Goal: Transaction & Acquisition: Purchase product/service

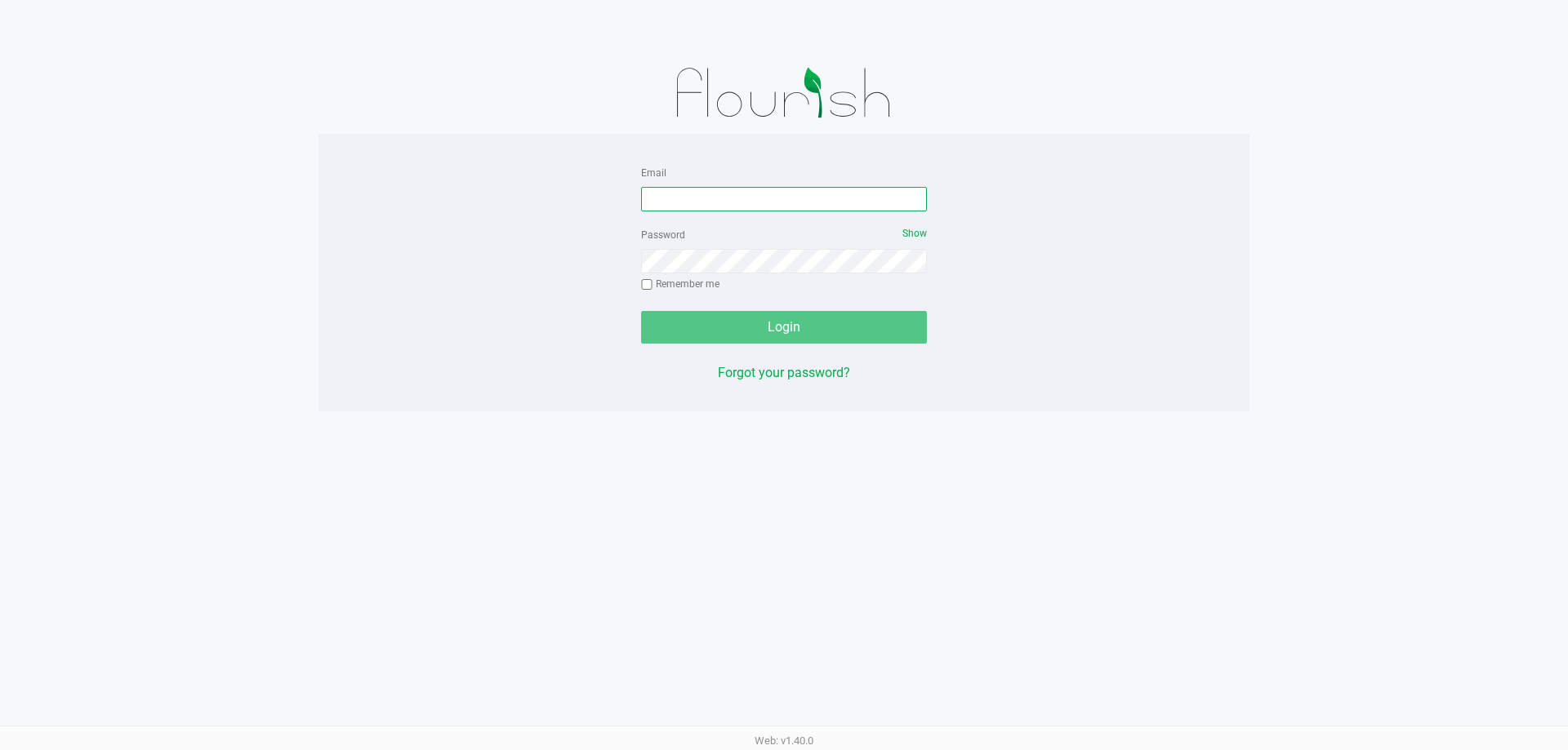
click at [743, 207] on input "Email" at bounding box center [783, 199] width 286 height 24
type input "[EMAIL_ADDRESS][DOMAIN_NAME]"
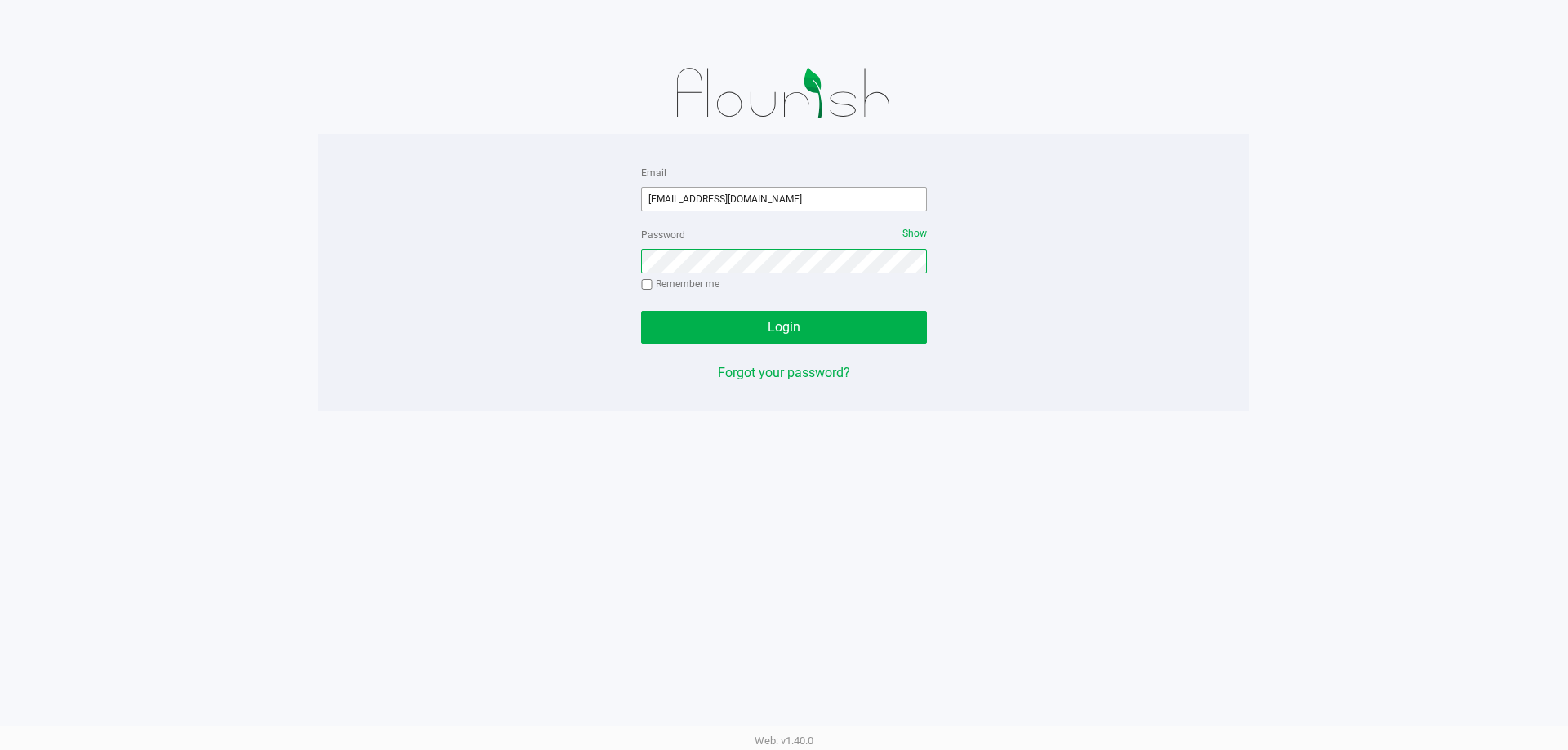
click at [641, 311] on button "Login" at bounding box center [783, 327] width 286 height 33
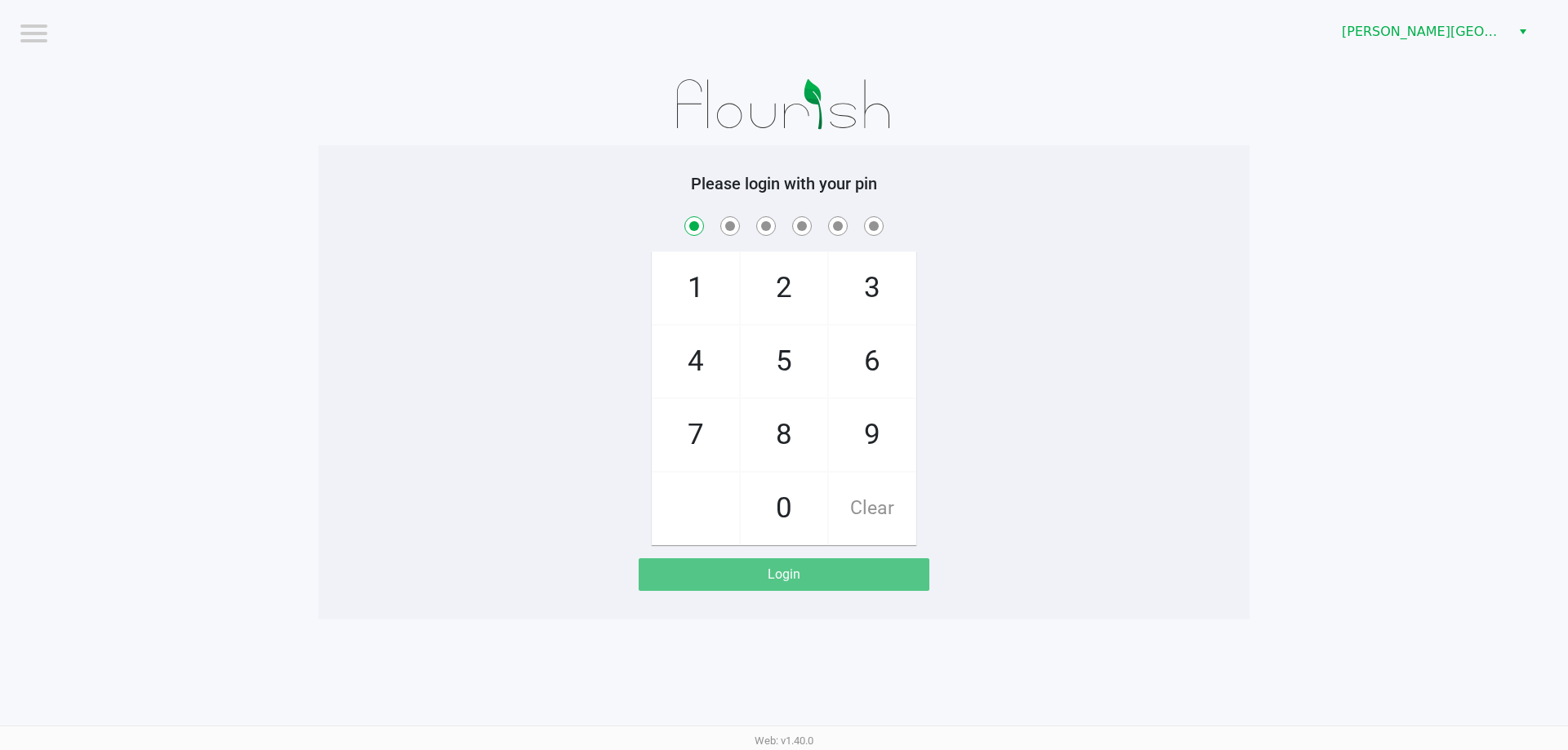
checkbox input "true"
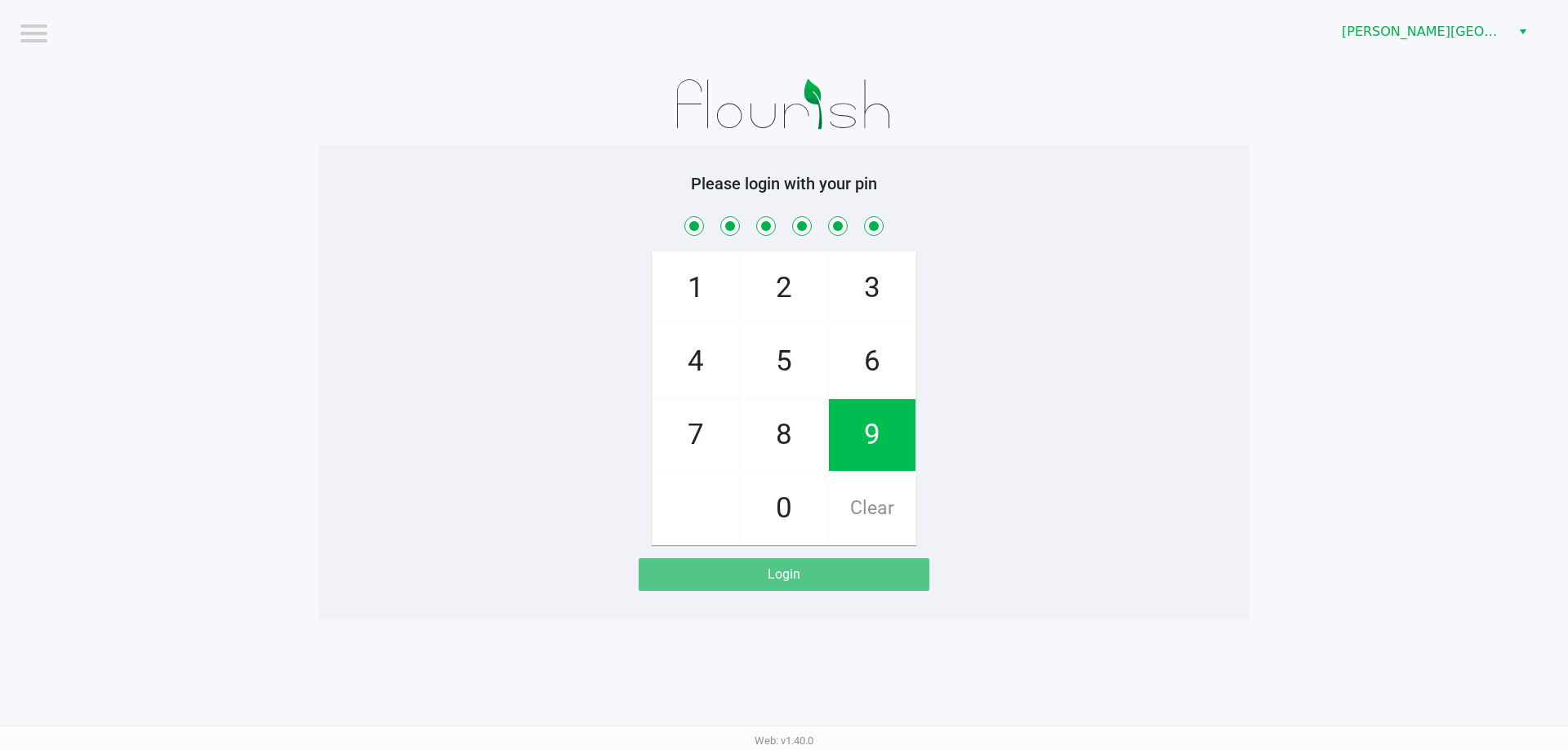
checkbox input "true"
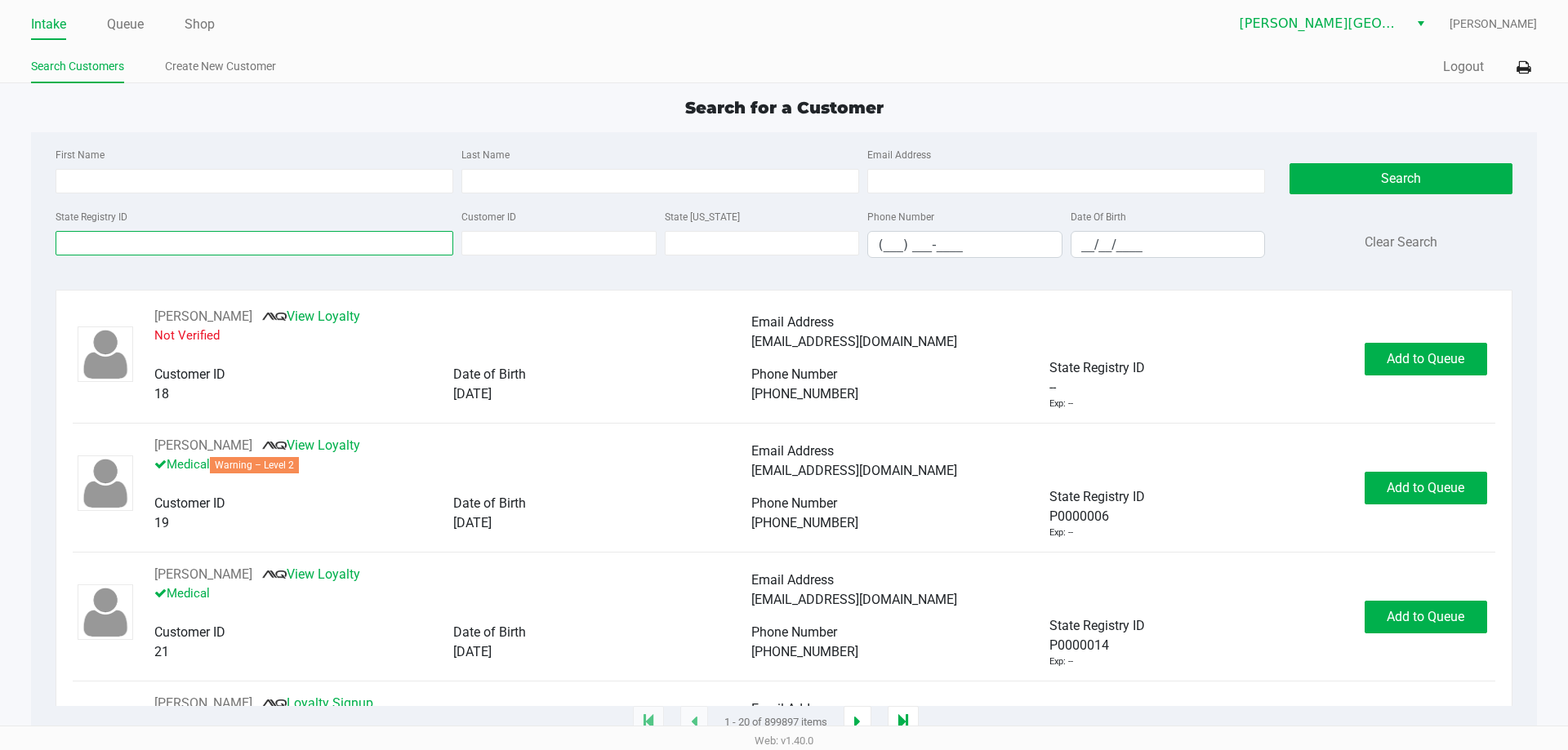
click at [251, 231] on input "State Registry ID" at bounding box center [254, 243] width 398 height 24
drag, startPoint x: 261, startPoint y: 230, endPoint x: 242, endPoint y: 247, distance: 25.5
click at [246, 242] on div "State Registry ID p7kk1" at bounding box center [254, 232] width 405 height 51
click at [242, 247] on input "p7kk1" at bounding box center [254, 243] width 398 height 24
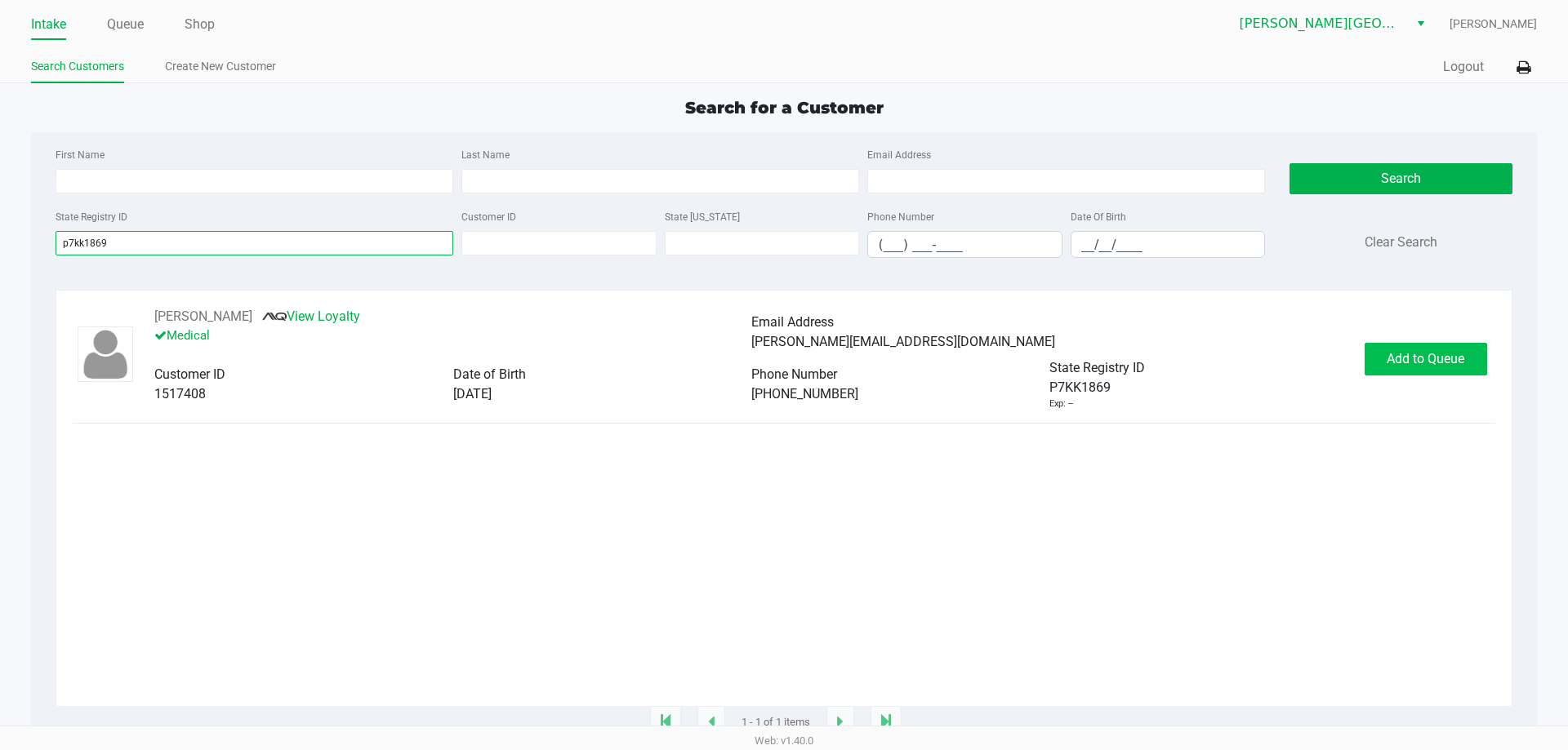
type input "p7kk1869"
click at [1460, 361] on span "Add to Queue" at bounding box center [1425, 359] width 77 height 16
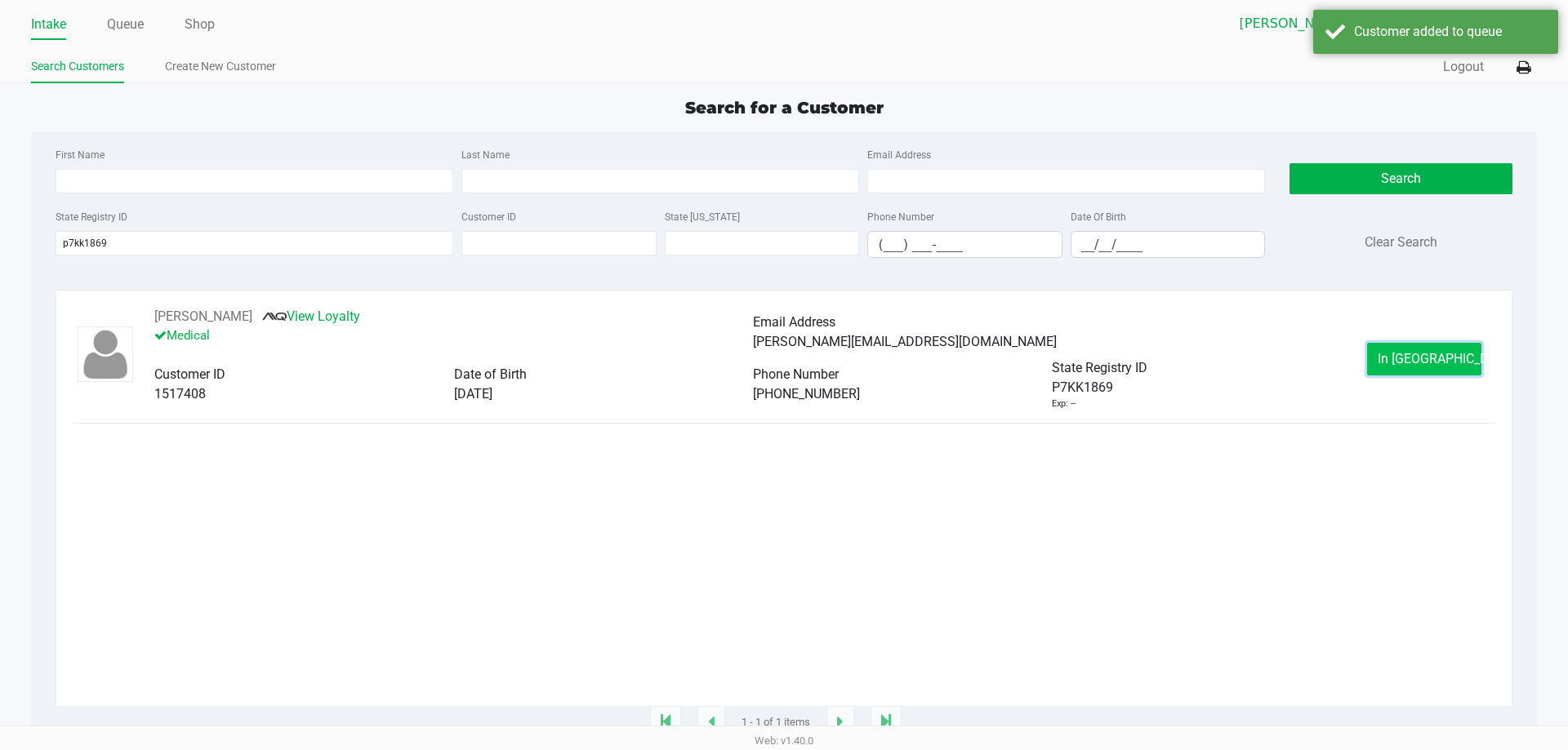
click at [1421, 366] on span "In [GEOGRAPHIC_DATA]" at bounding box center [1446, 359] width 137 height 16
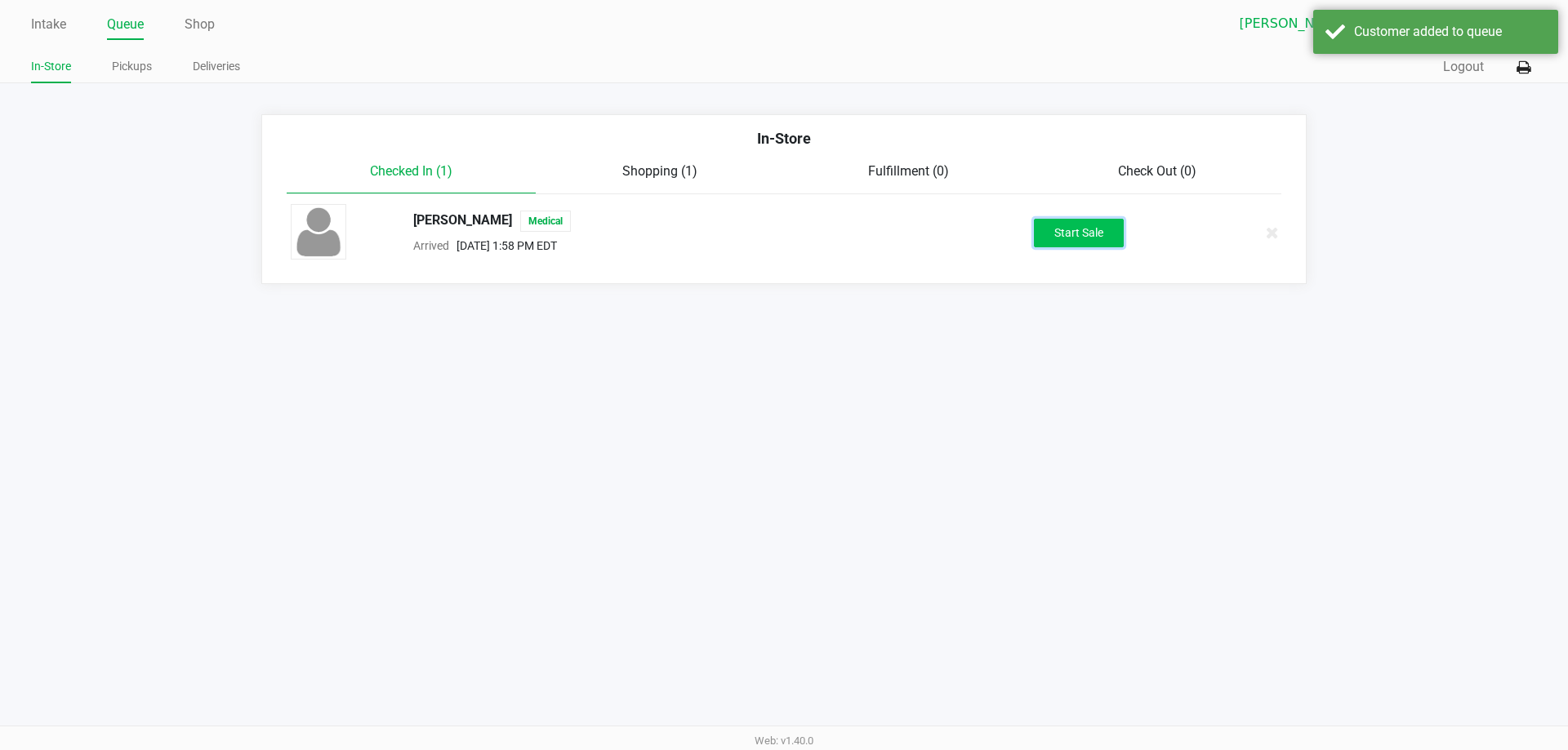
click at [1066, 237] on button "Start Sale" at bounding box center [1078, 233] width 89 height 29
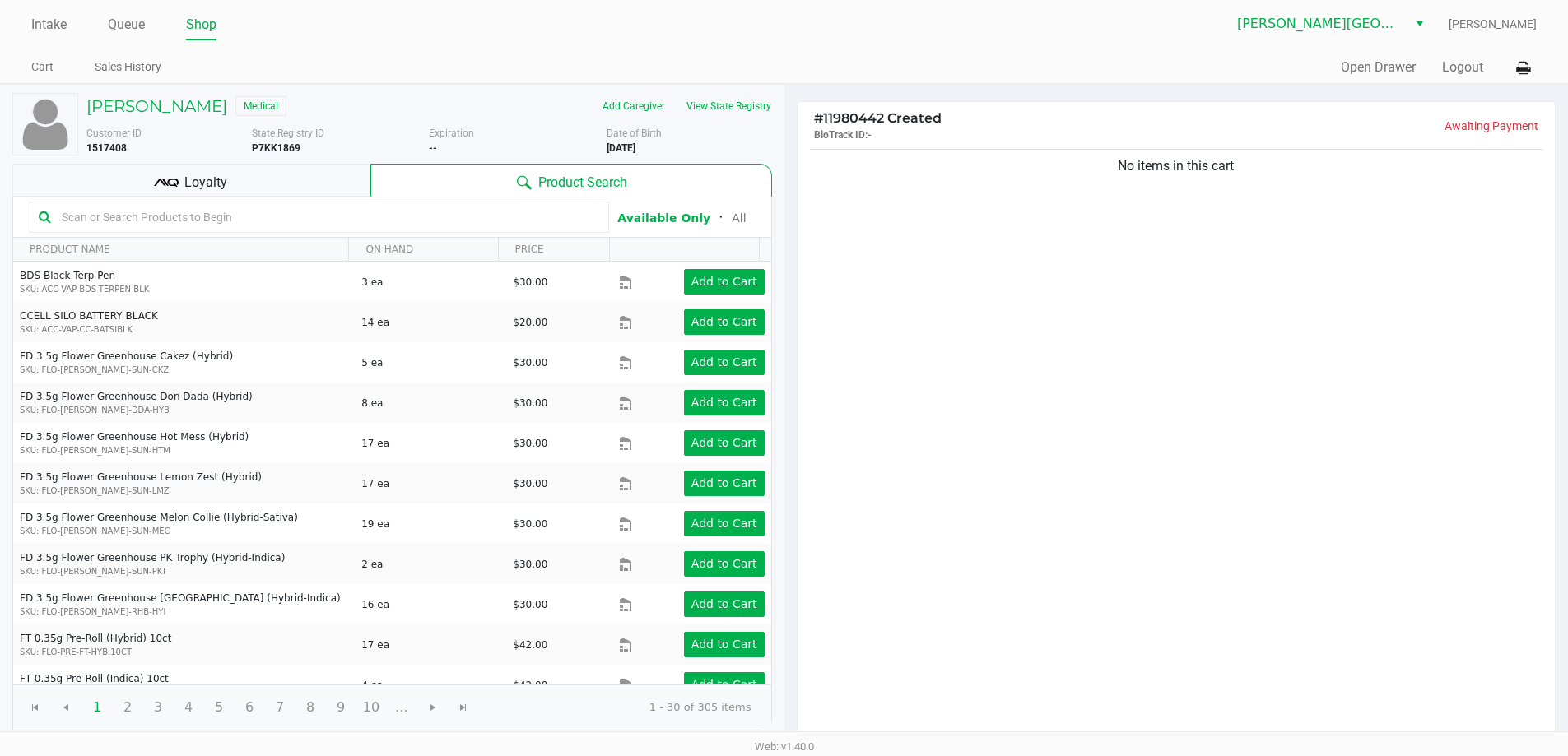
click at [975, 352] on div "No items in this cart" at bounding box center [1177, 444] width 758 height 598
click at [1012, 334] on div "No items in this cart" at bounding box center [1177, 444] width 758 height 598
click at [1030, 314] on div "No items in this cart" at bounding box center [1177, 444] width 758 height 598
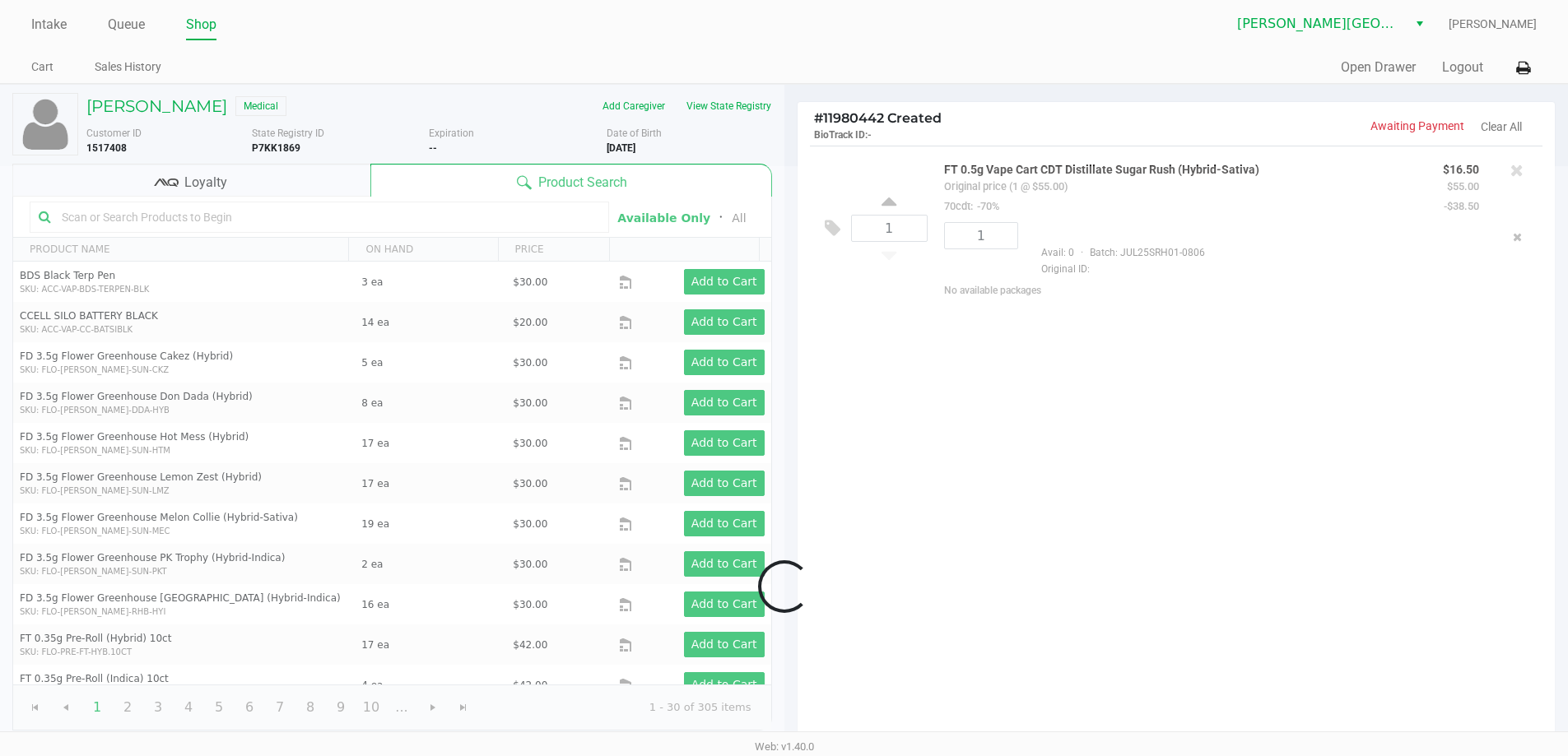
scroll to position [169, 0]
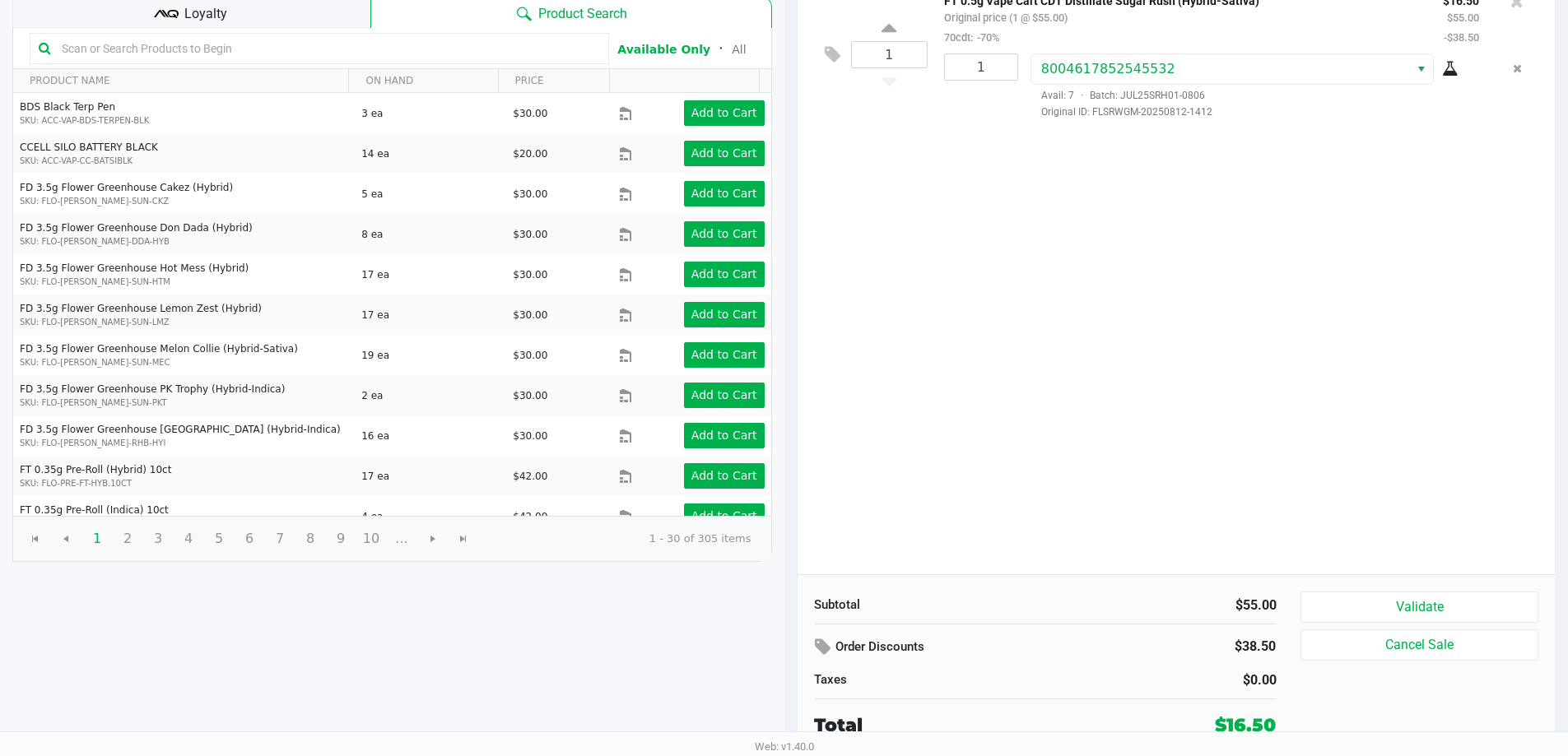
click at [1107, 436] on div "1 FT 0.5g Vape Cart CDT Distillate Sugar Rush (Hybrid-Sativa) Original price (1…" at bounding box center [1177, 276] width 758 height 598
click at [1347, 606] on button "Validate" at bounding box center [1419, 607] width 237 height 32
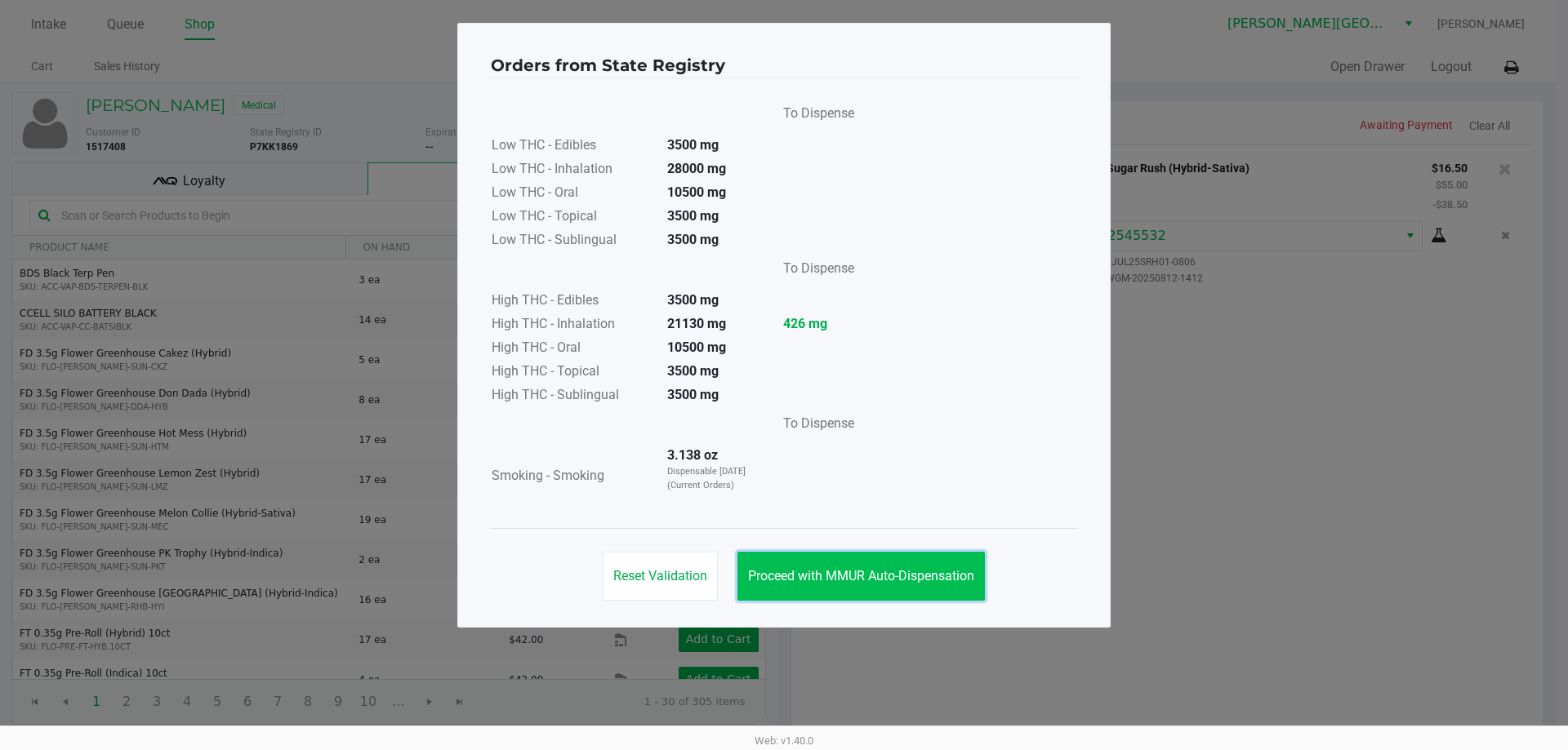
click at [843, 569] on span "Proceed with MMUR Auto-Dispensation" at bounding box center [860, 576] width 226 height 16
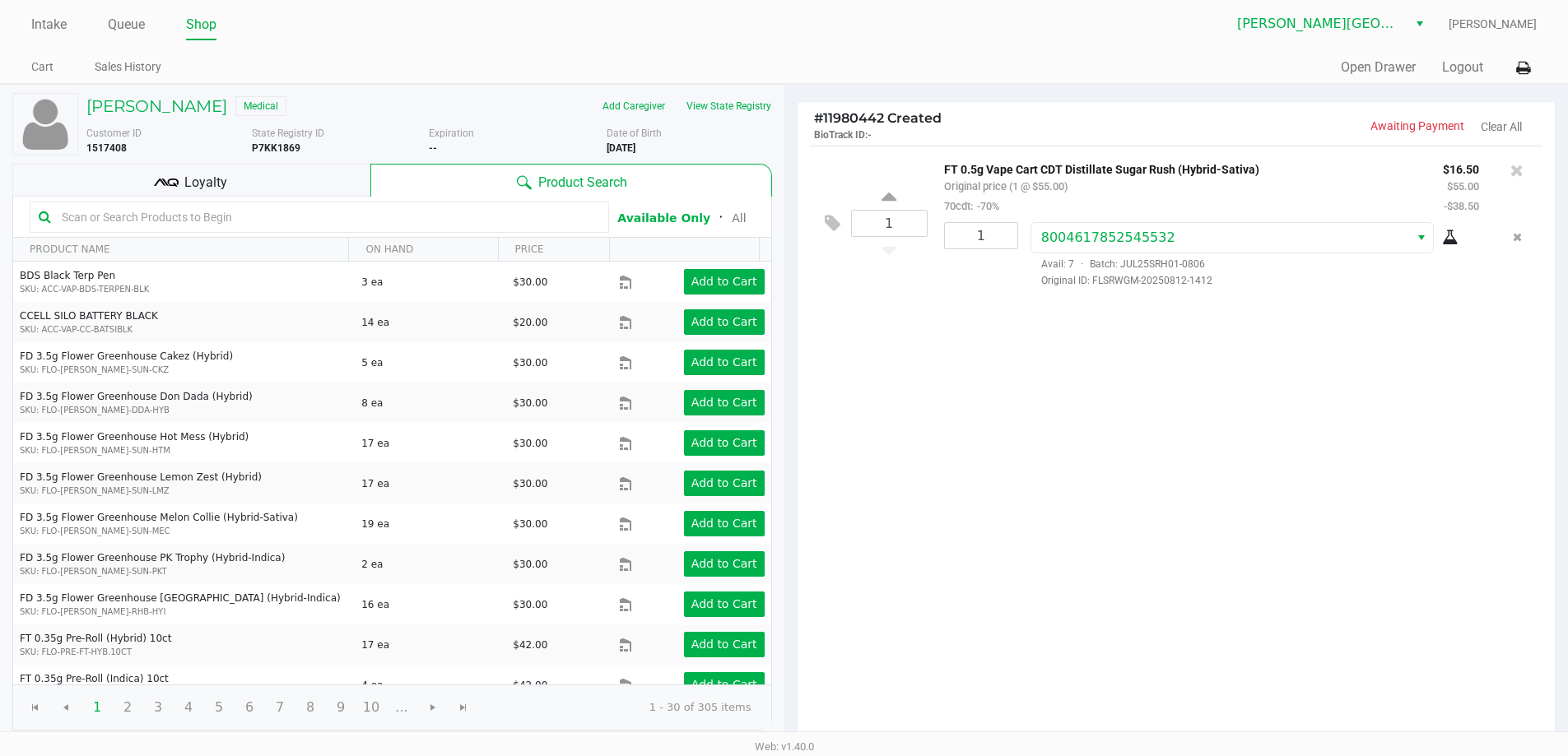
scroll to position [169, 0]
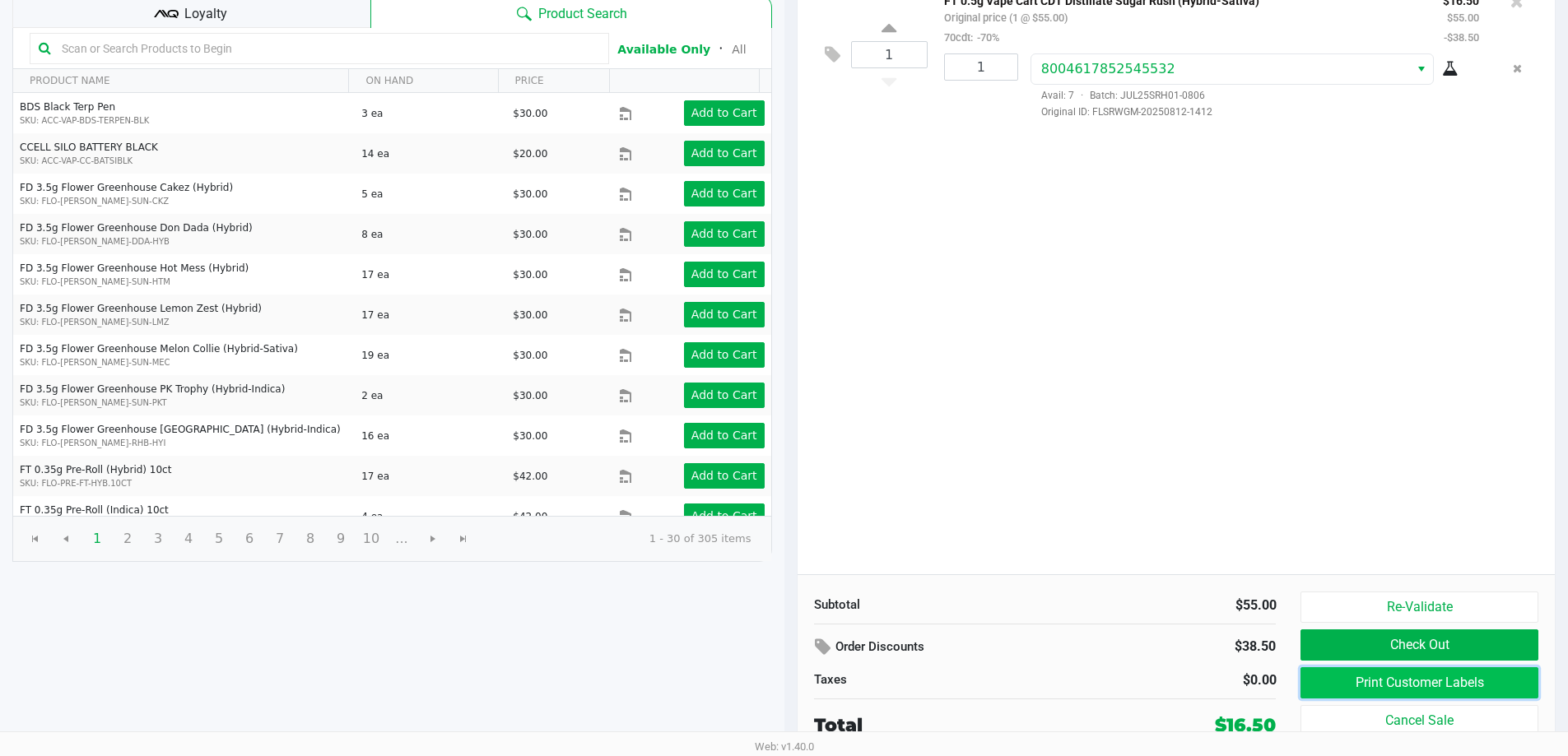
click at [1332, 682] on button "Print Customer Labels" at bounding box center [1419, 683] width 237 height 32
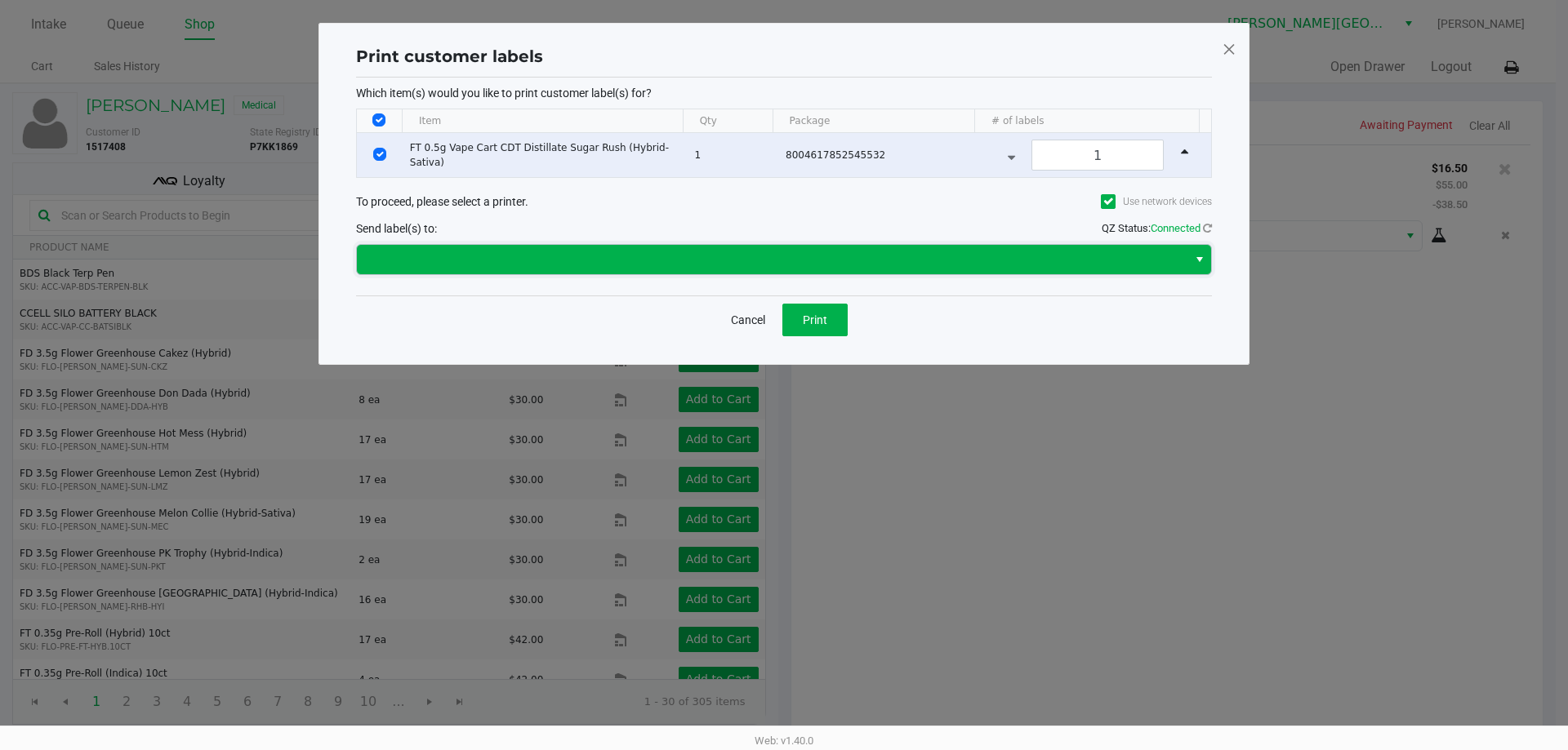
click at [845, 250] on span at bounding box center [772, 260] width 811 height 20
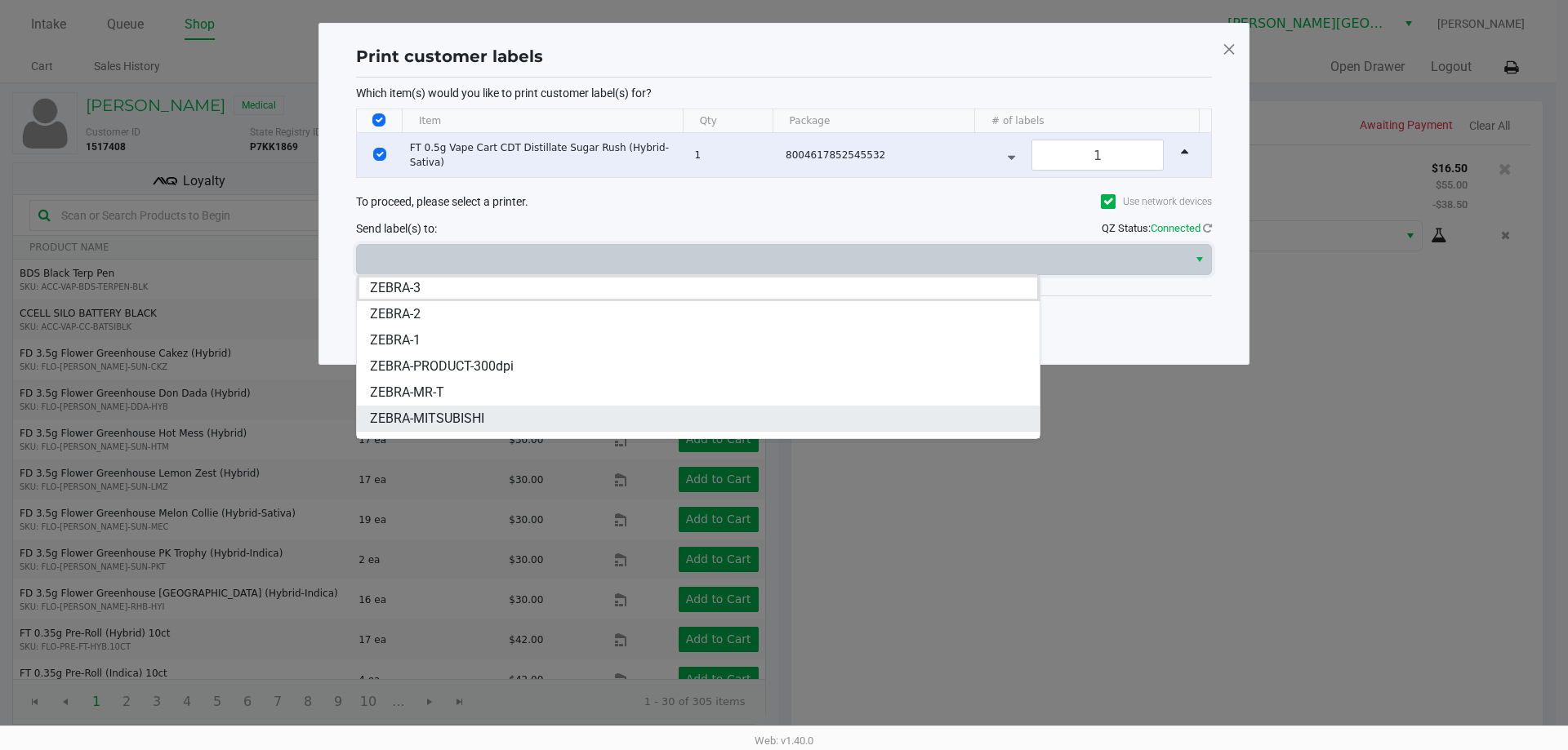
click at [446, 423] on span "ZEBRA-MITSUBISHI" at bounding box center [427, 418] width 115 height 20
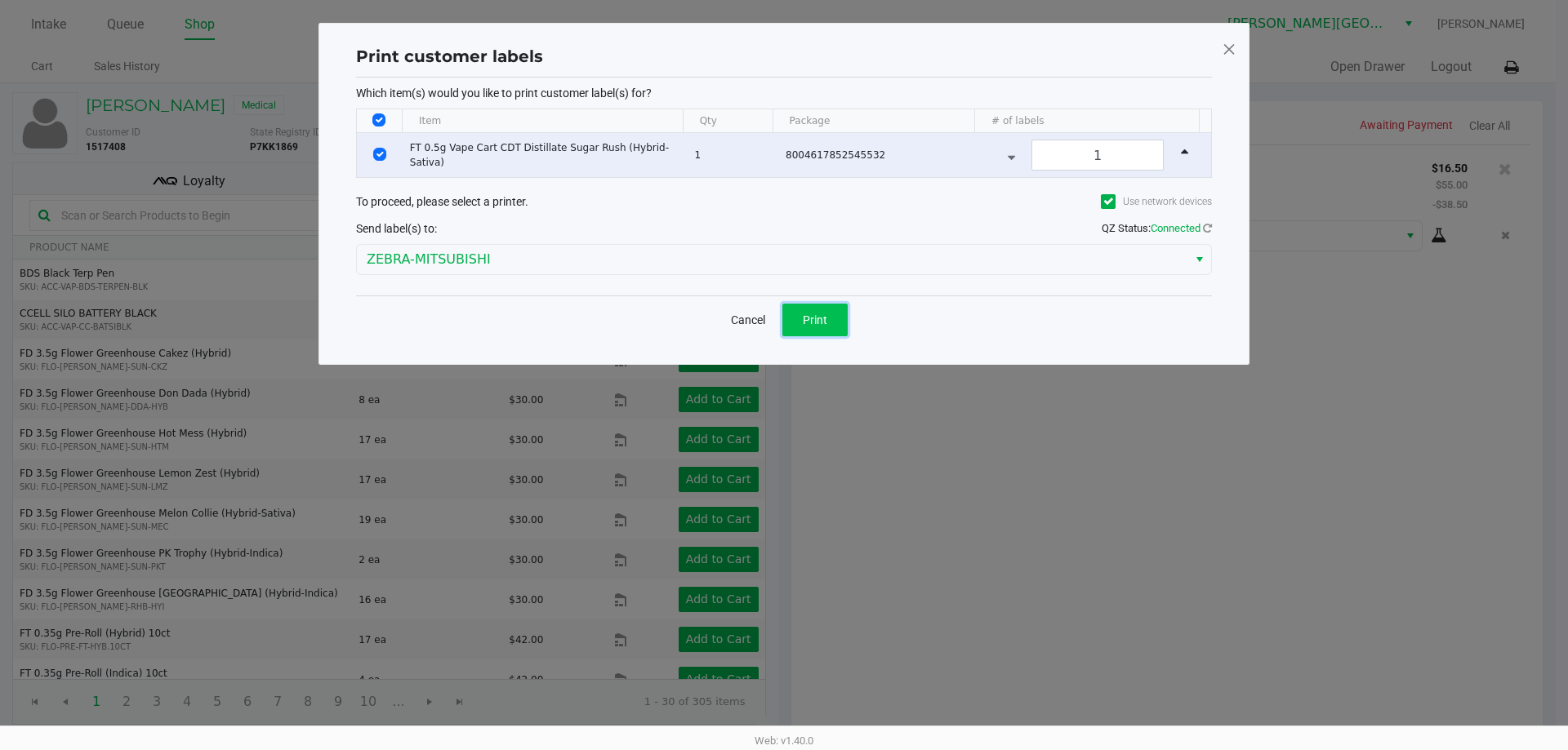
click at [830, 314] on button "Print" at bounding box center [814, 320] width 65 height 33
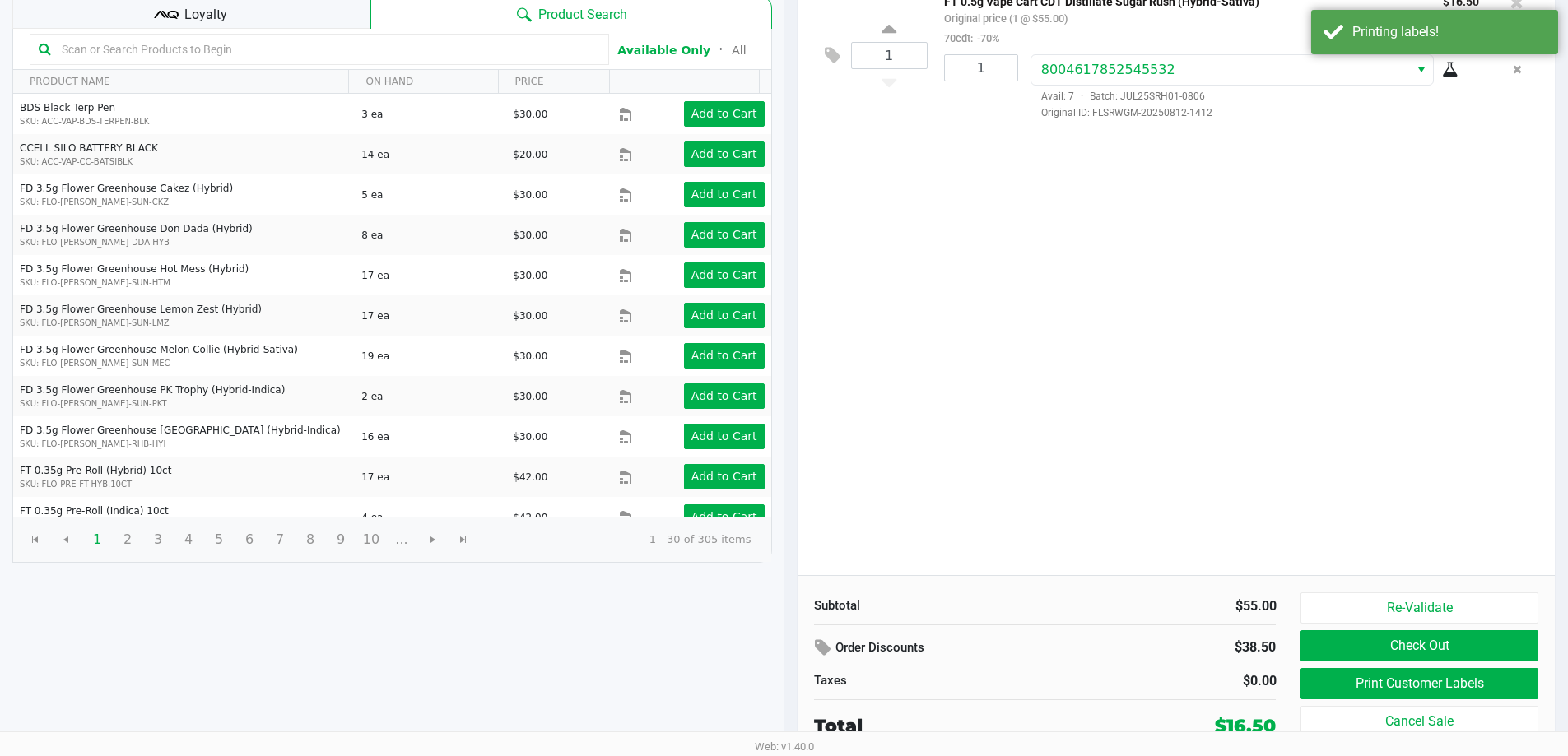
scroll to position [169, 0]
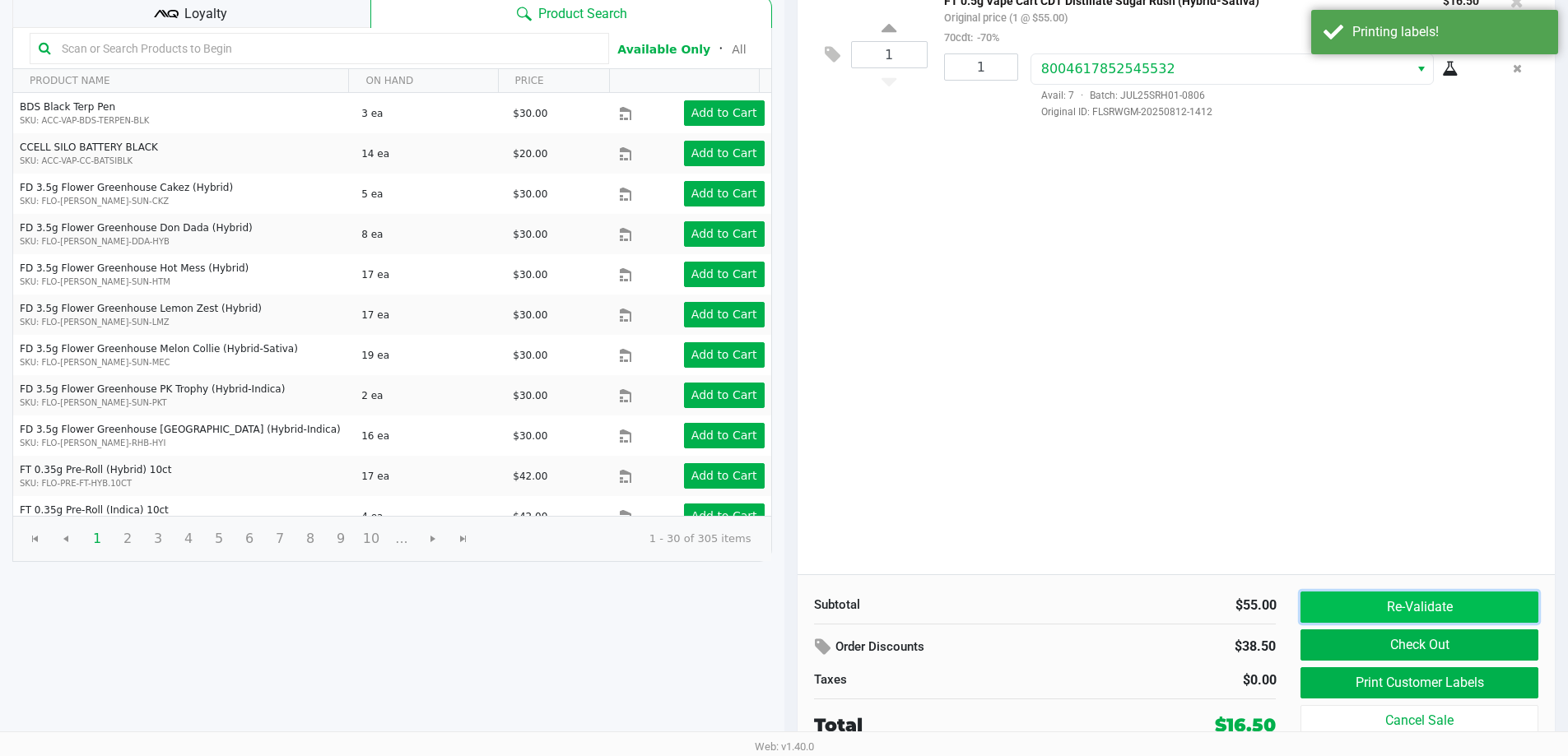
click at [1389, 612] on button "Re-Validate" at bounding box center [1419, 607] width 237 height 32
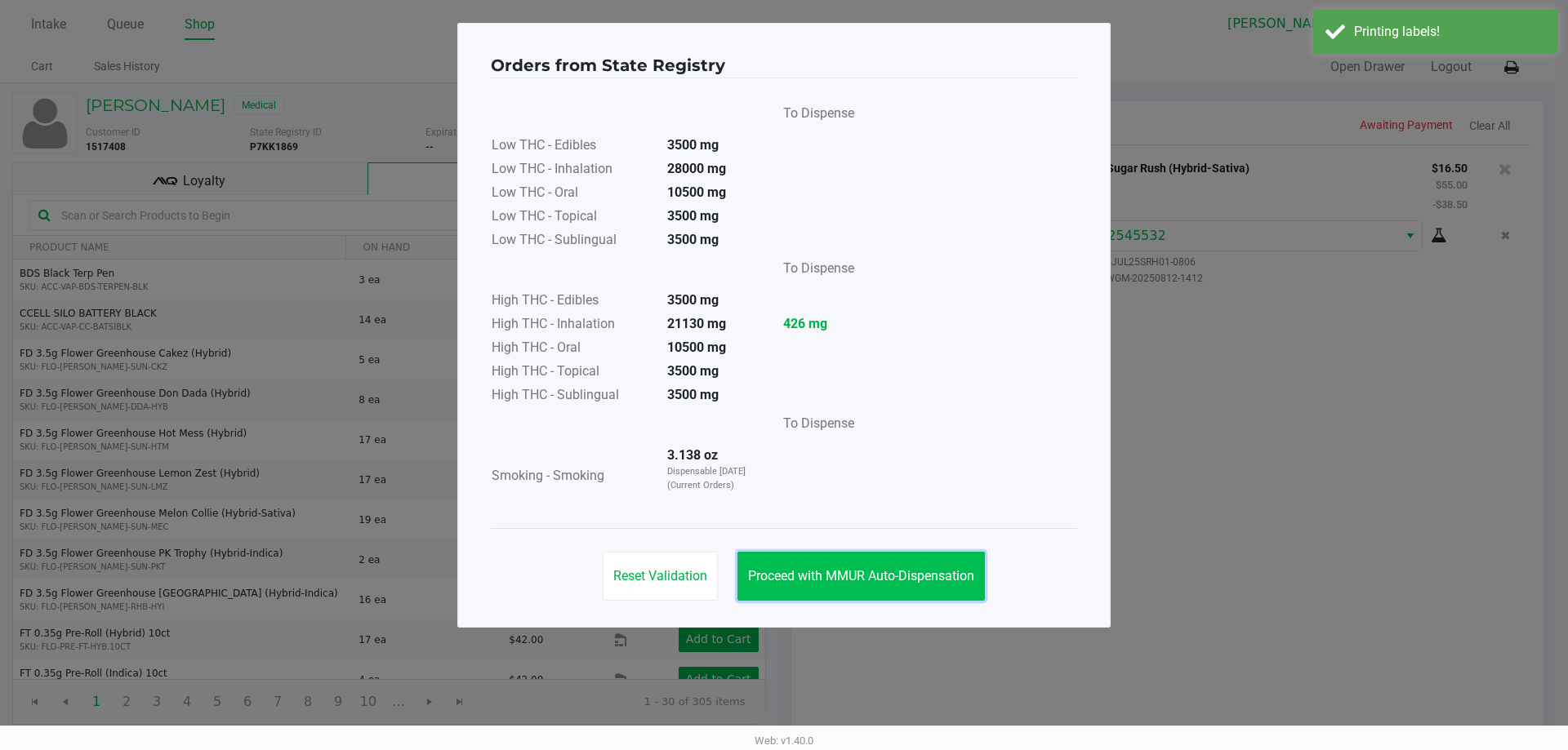
click at [817, 574] on span "Proceed with MMUR Auto-Dispensation" at bounding box center [860, 576] width 226 height 16
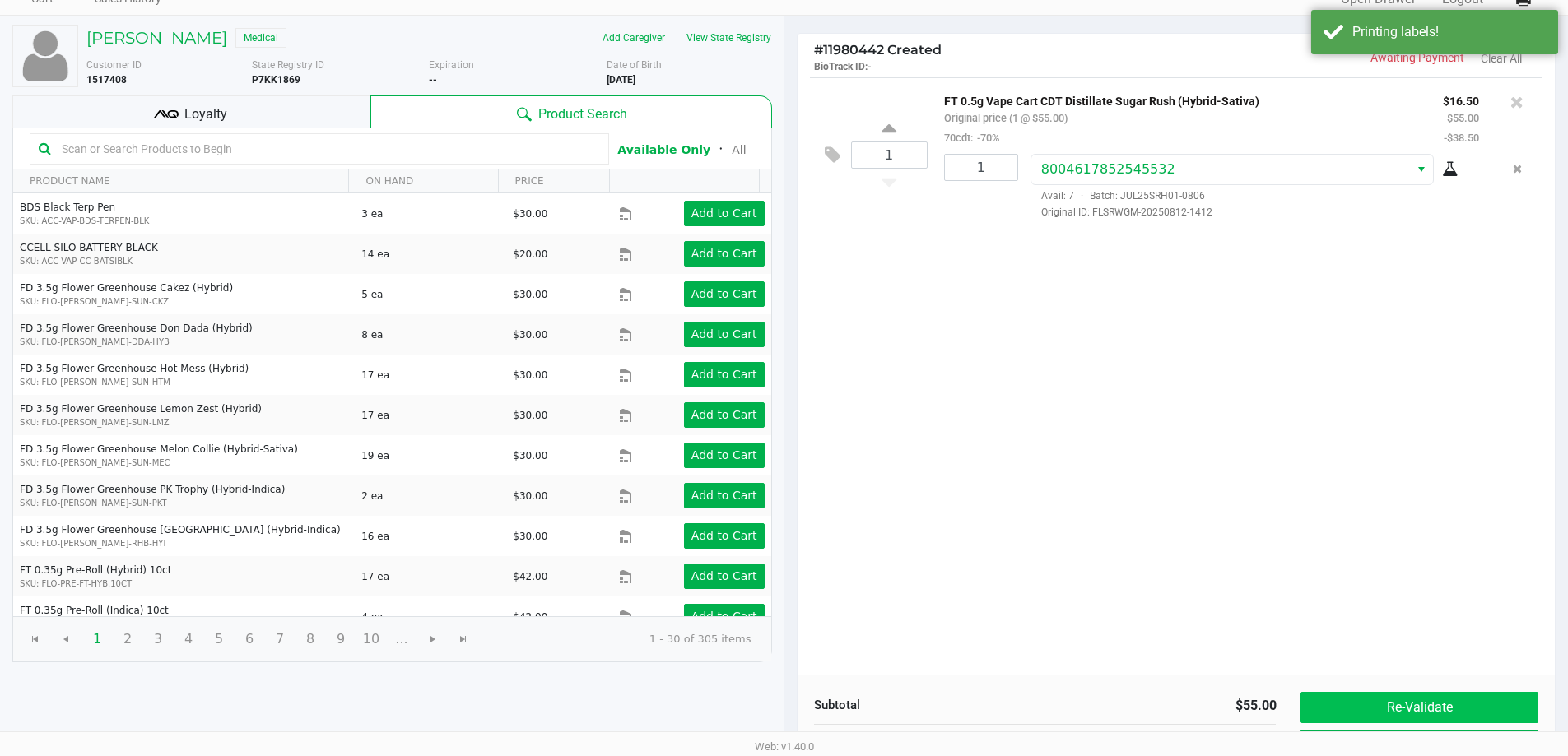
scroll to position [169, 0]
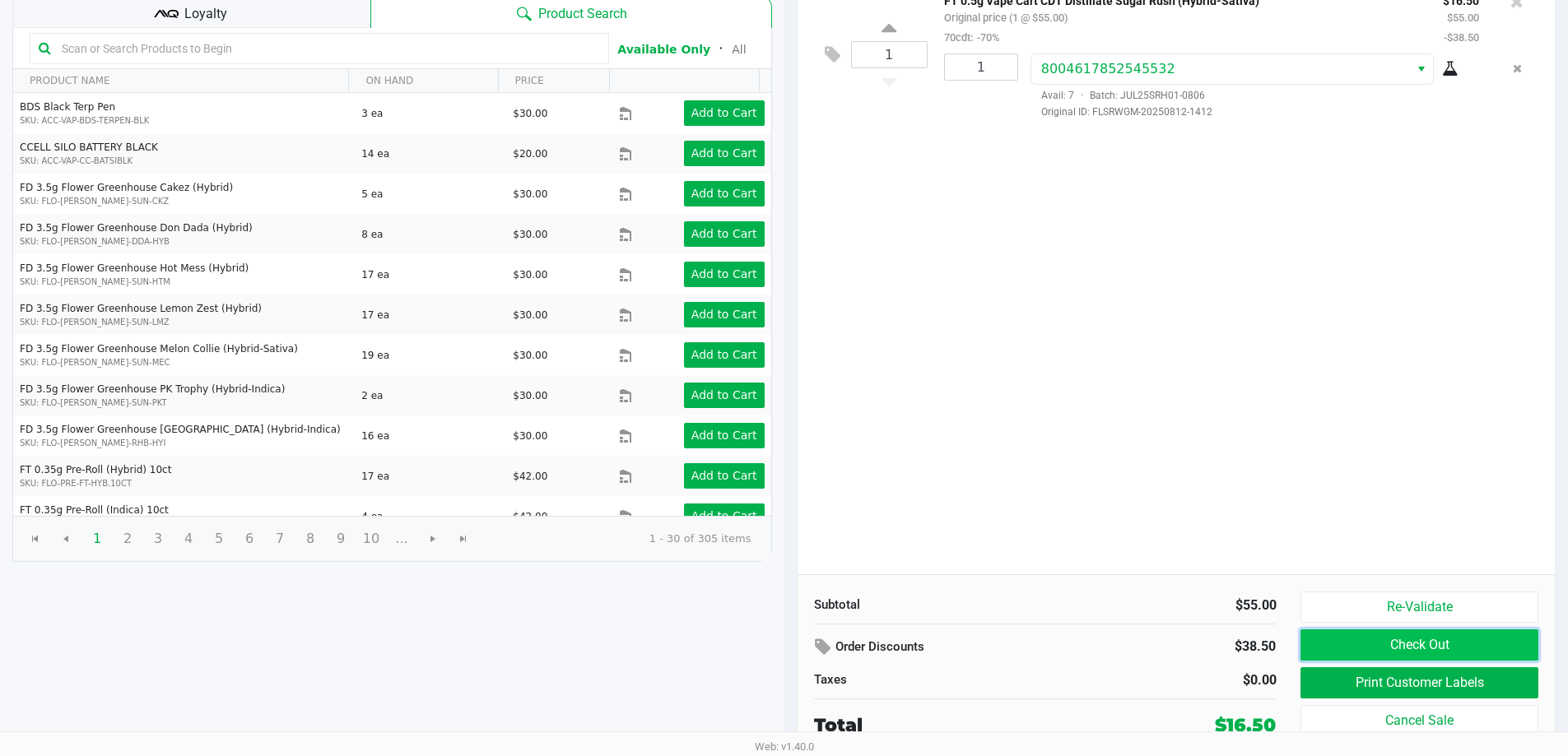
click at [1354, 651] on button "Check Out" at bounding box center [1419, 645] width 237 height 32
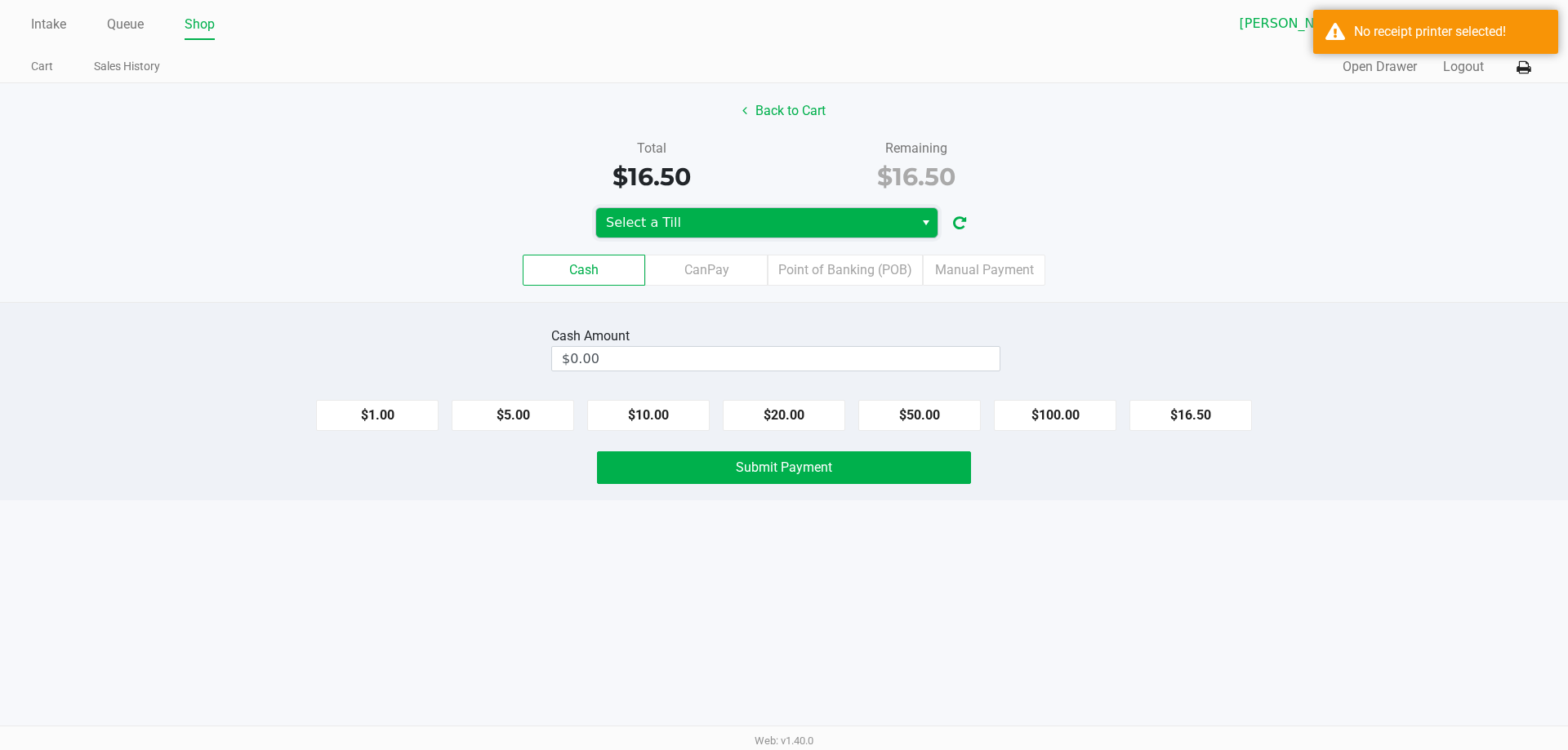
click at [763, 230] on span "Select a Till" at bounding box center [754, 222] width 298 height 20
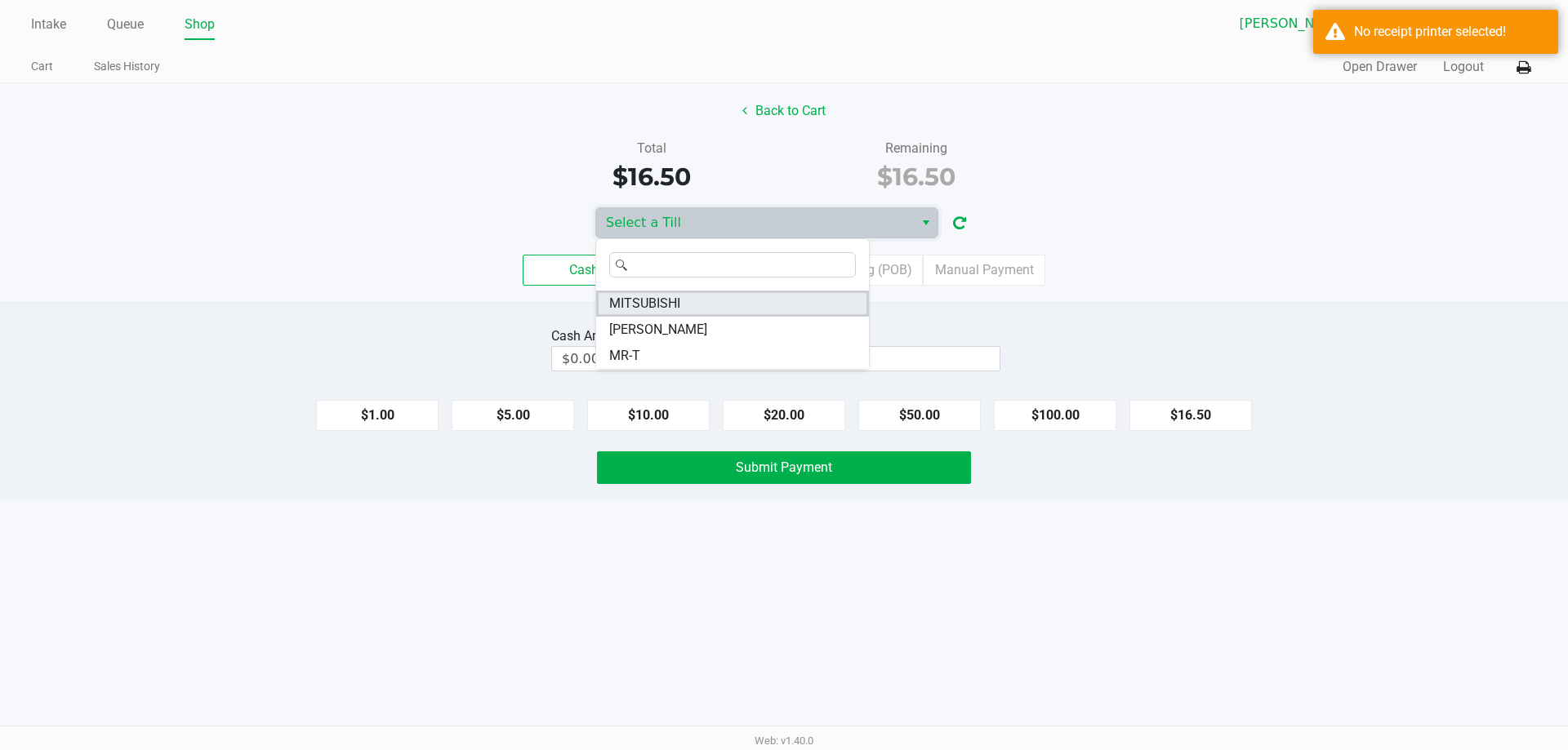
click at [642, 309] on span "MITSUBISHI" at bounding box center [645, 304] width 71 height 20
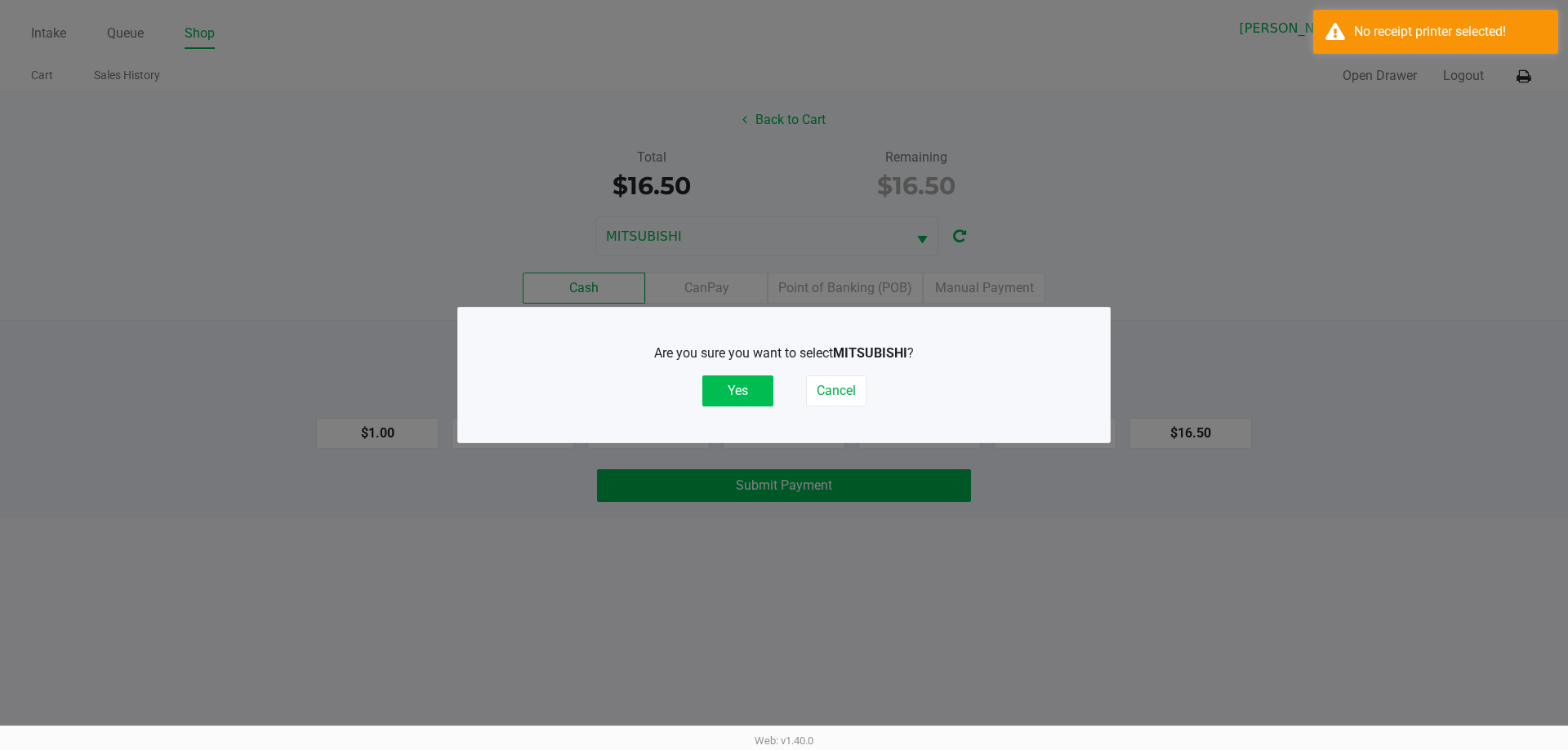
click at [727, 398] on button "Yes" at bounding box center [738, 391] width 71 height 31
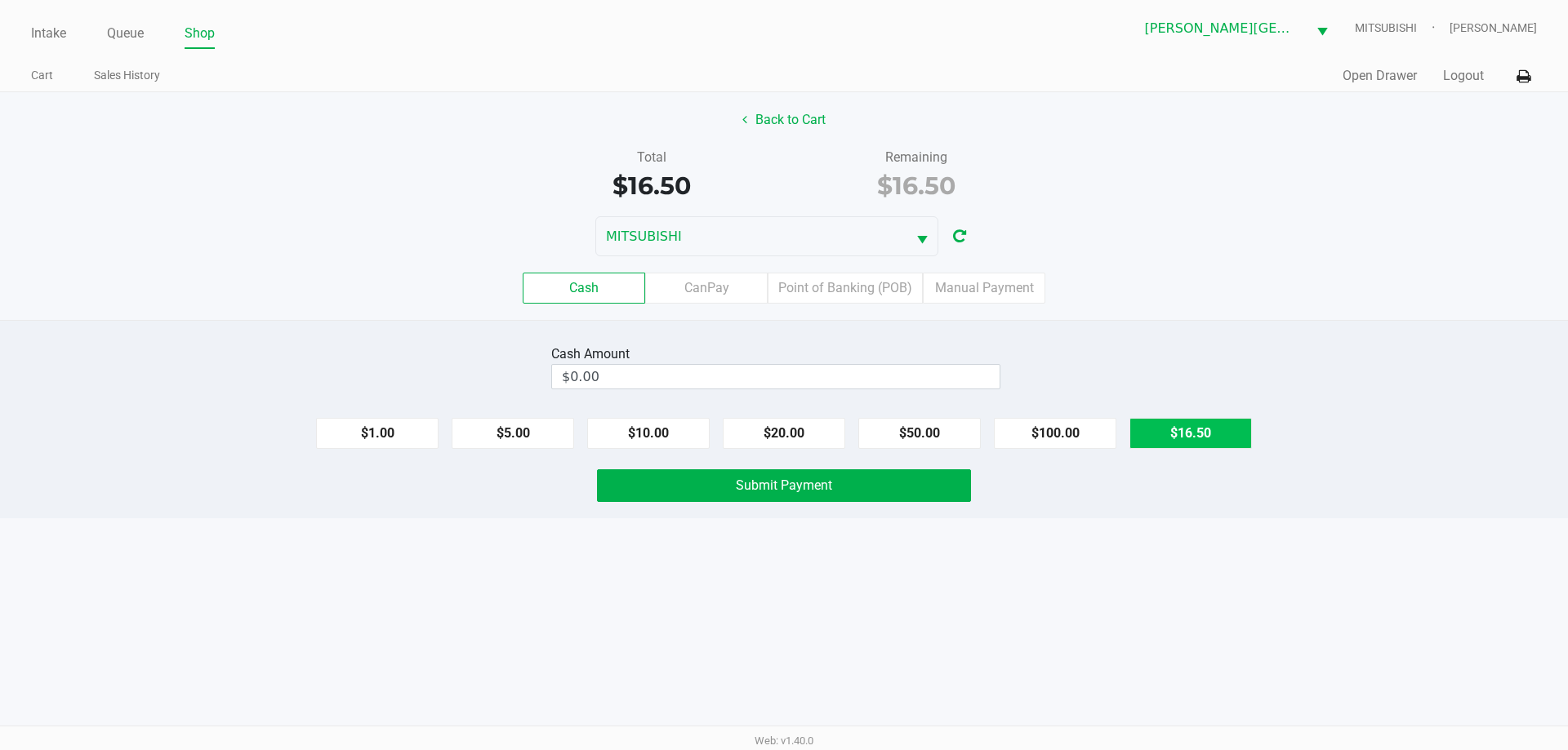
click at [1133, 419] on button "$16.50" at bounding box center [1190, 433] width 122 height 31
type input "$16.50"
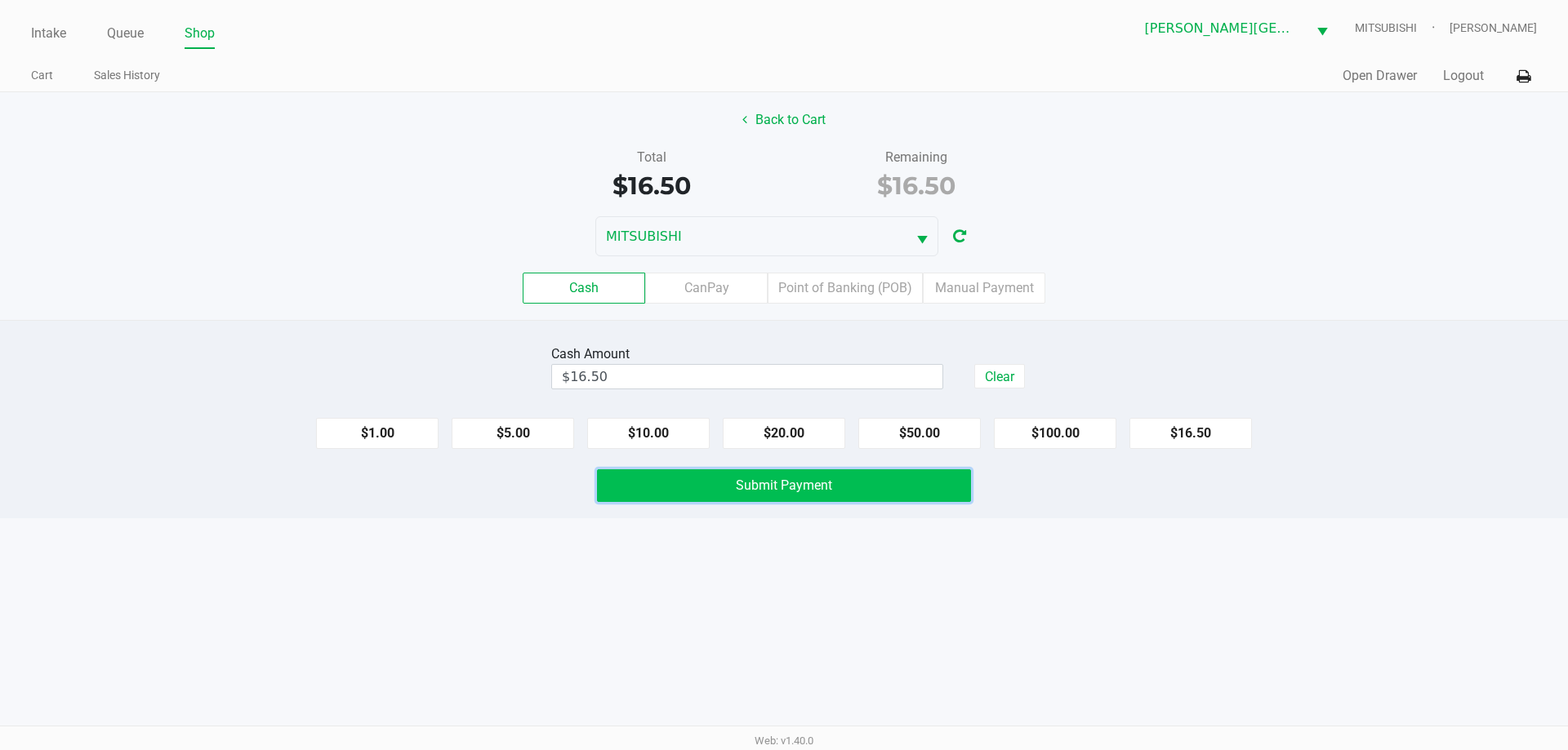
click at [718, 488] on button "Submit Payment" at bounding box center [783, 486] width 374 height 33
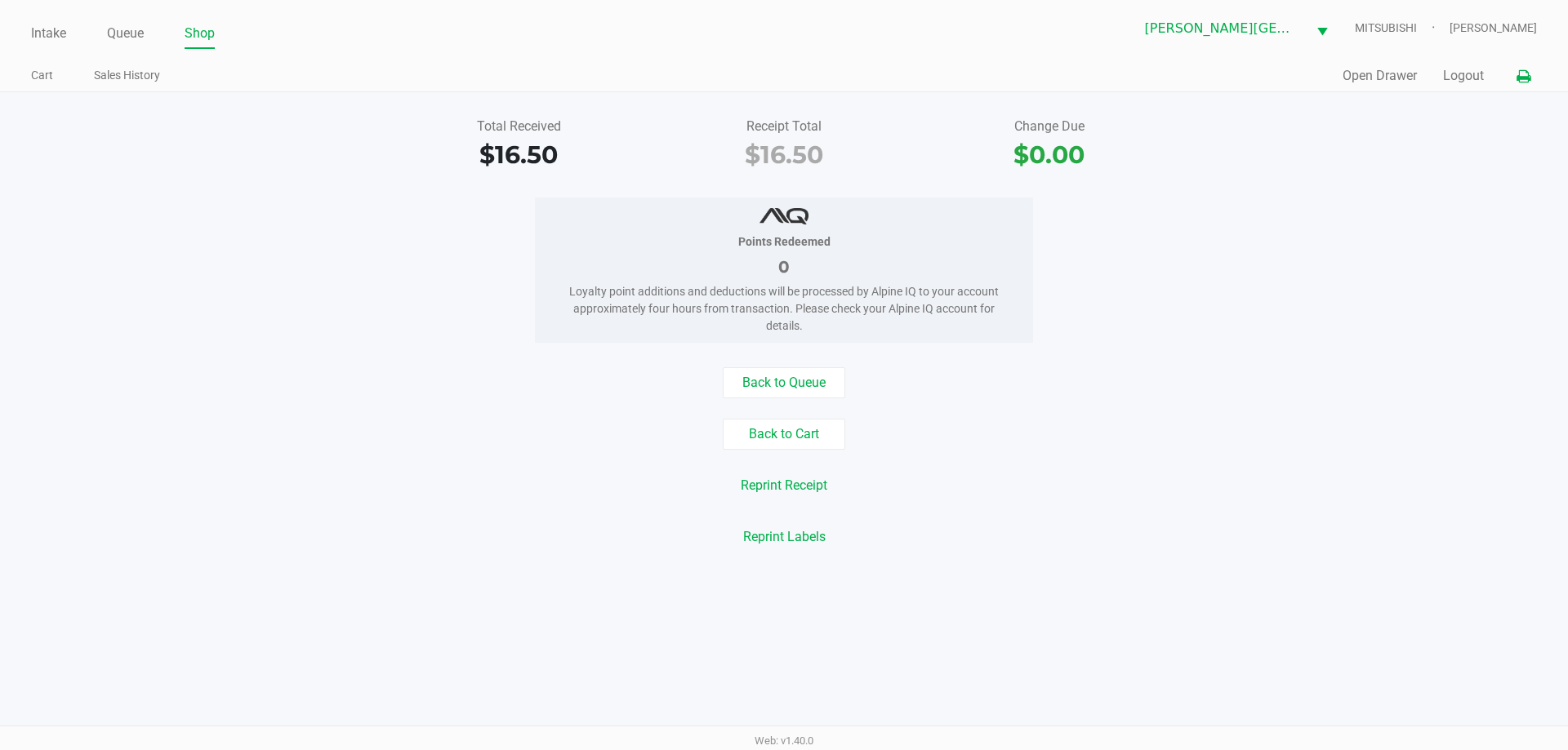
click at [1529, 78] on button at bounding box center [1523, 76] width 27 height 30
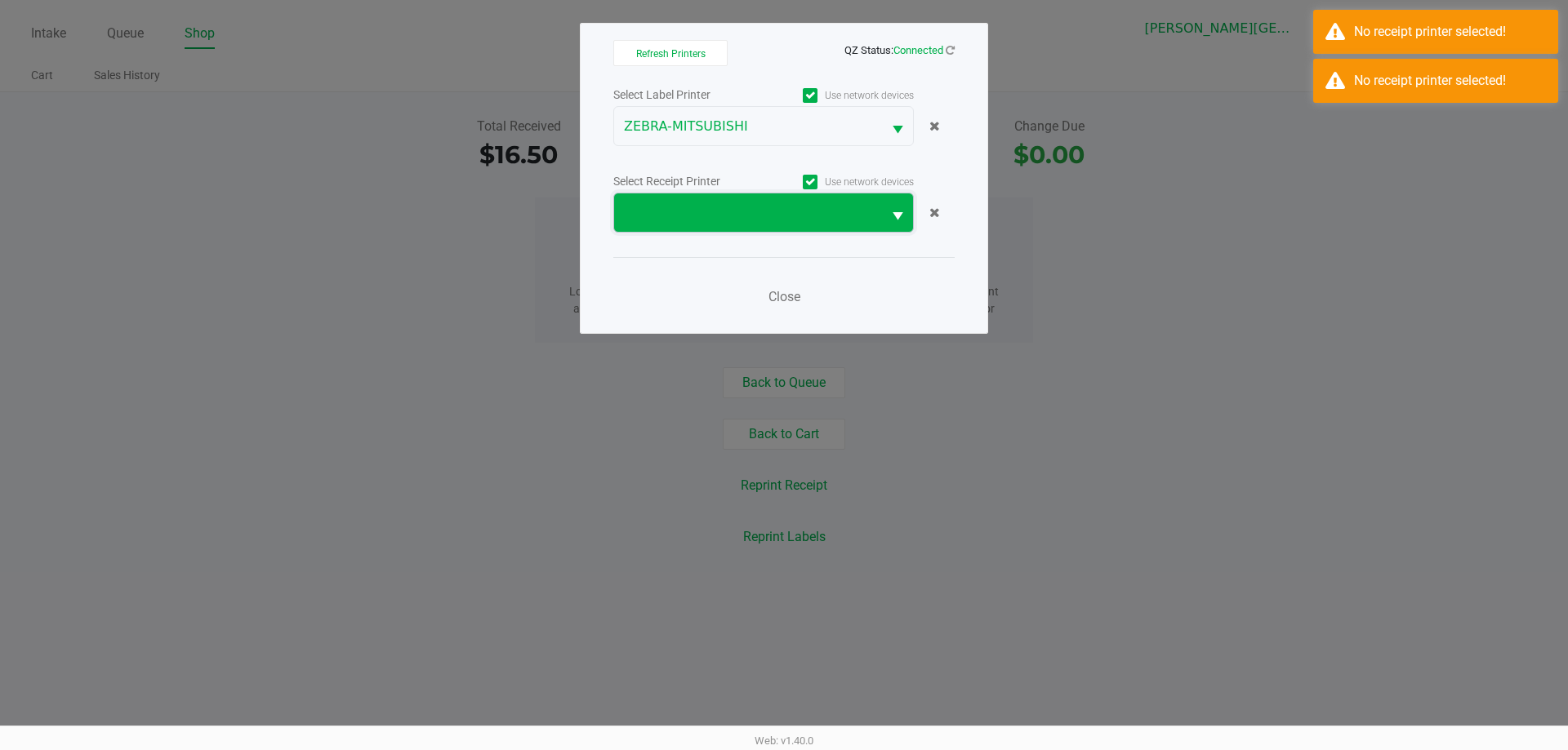
click at [686, 215] on span at bounding box center [748, 213] width 248 height 20
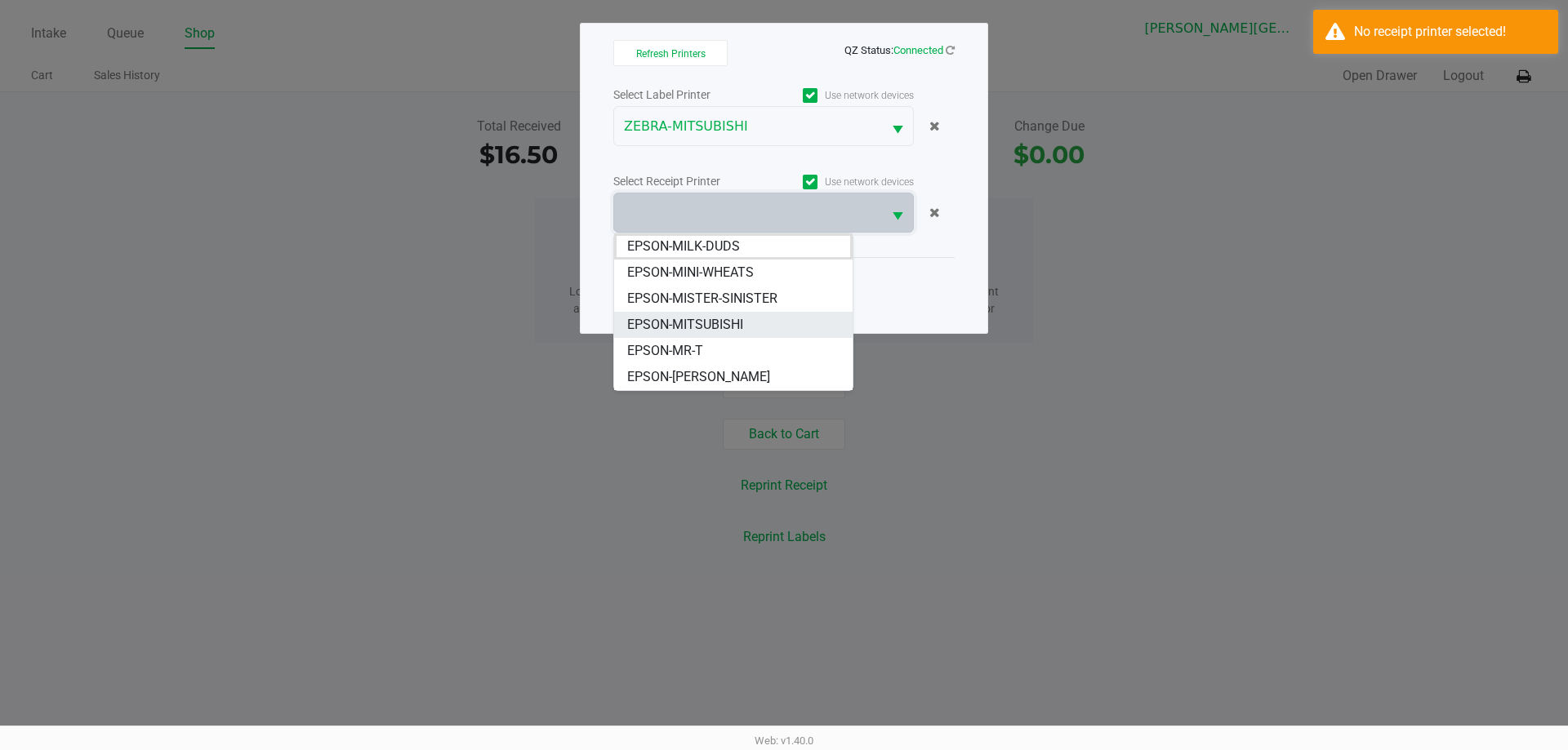
click at [702, 330] on span "EPSON-MITSUBISHI" at bounding box center [685, 325] width 116 height 20
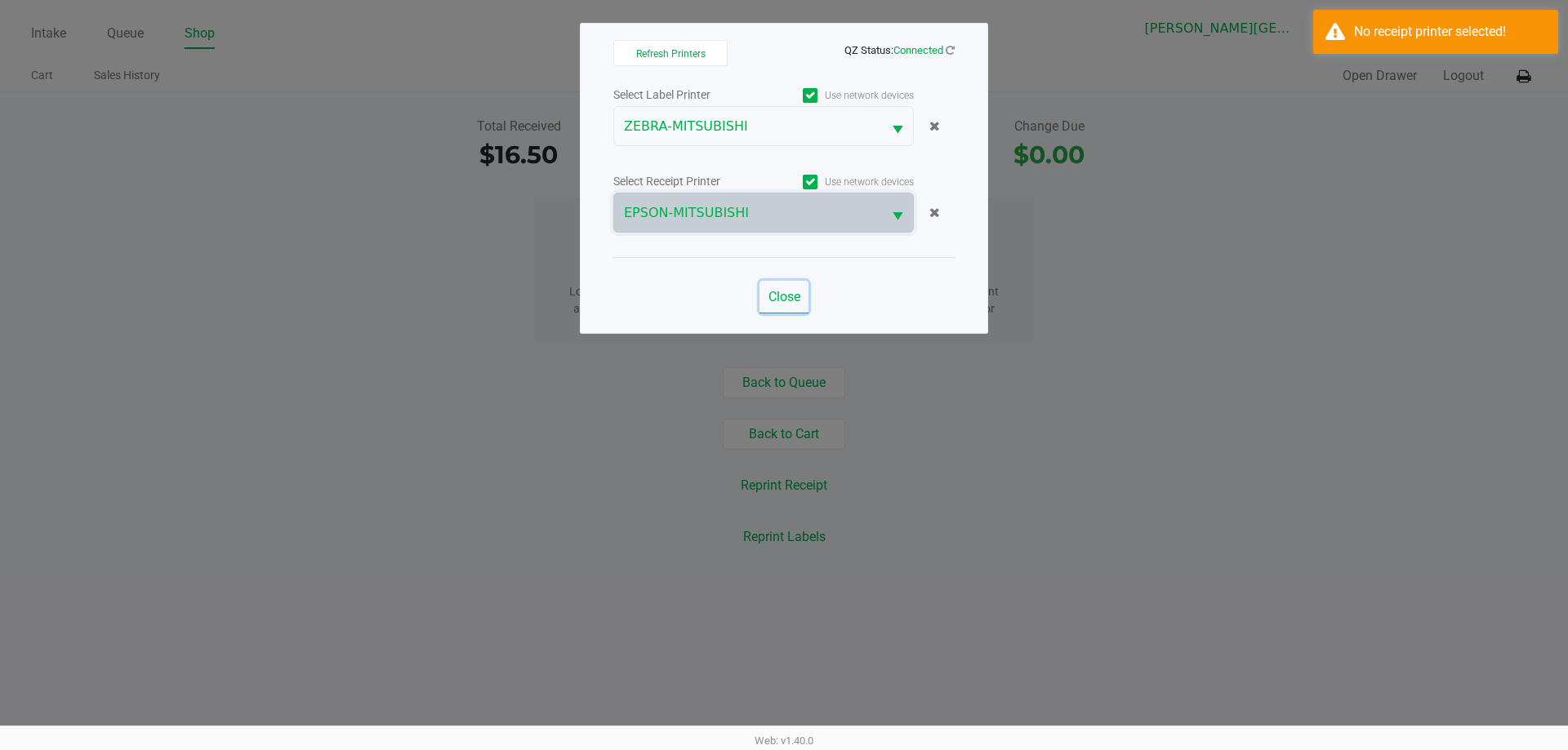
click at [773, 294] on span "Close" at bounding box center [784, 297] width 32 height 16
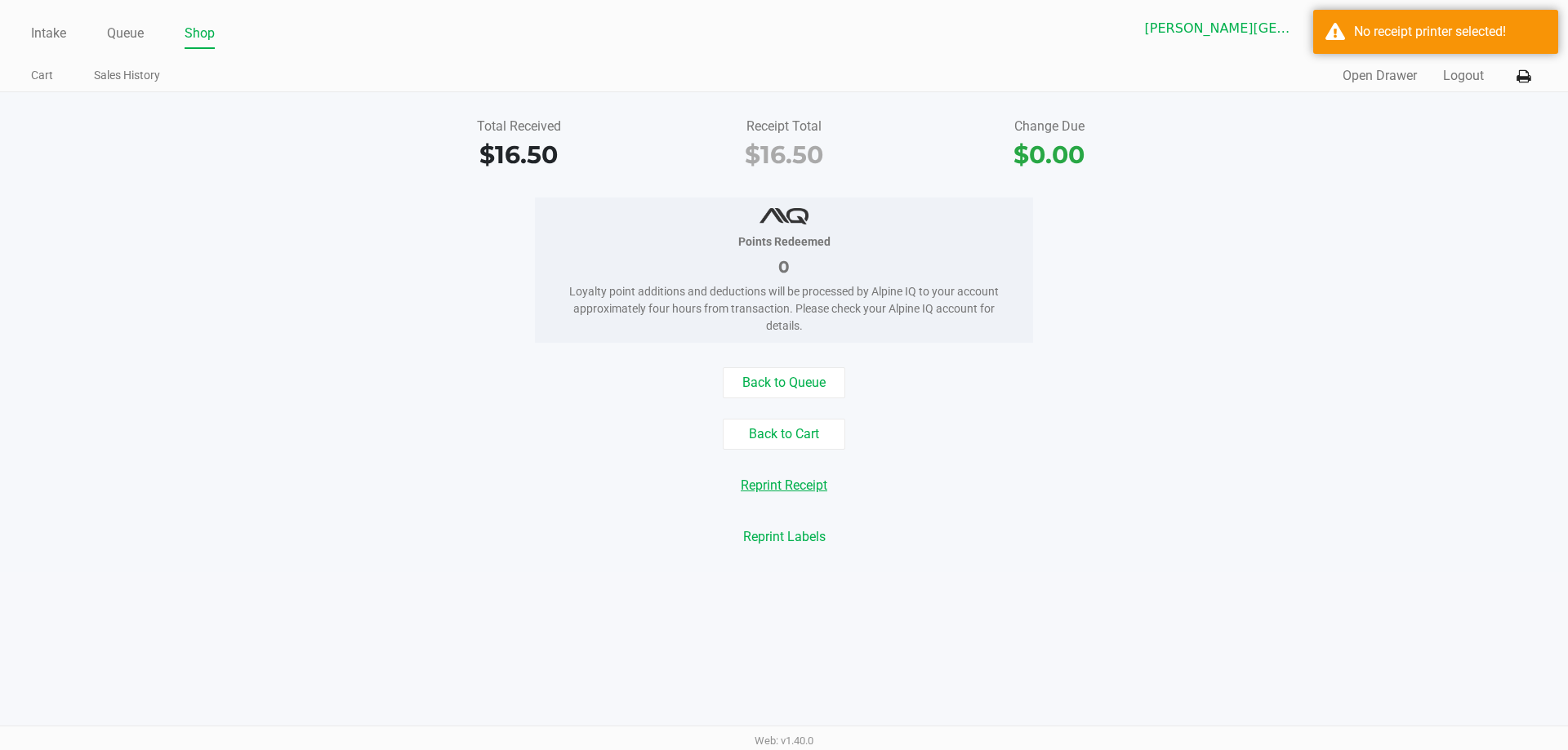
click at [794, 489] on button "Reprint Receipt" at bounding box center [784, 486] width 108 height 31
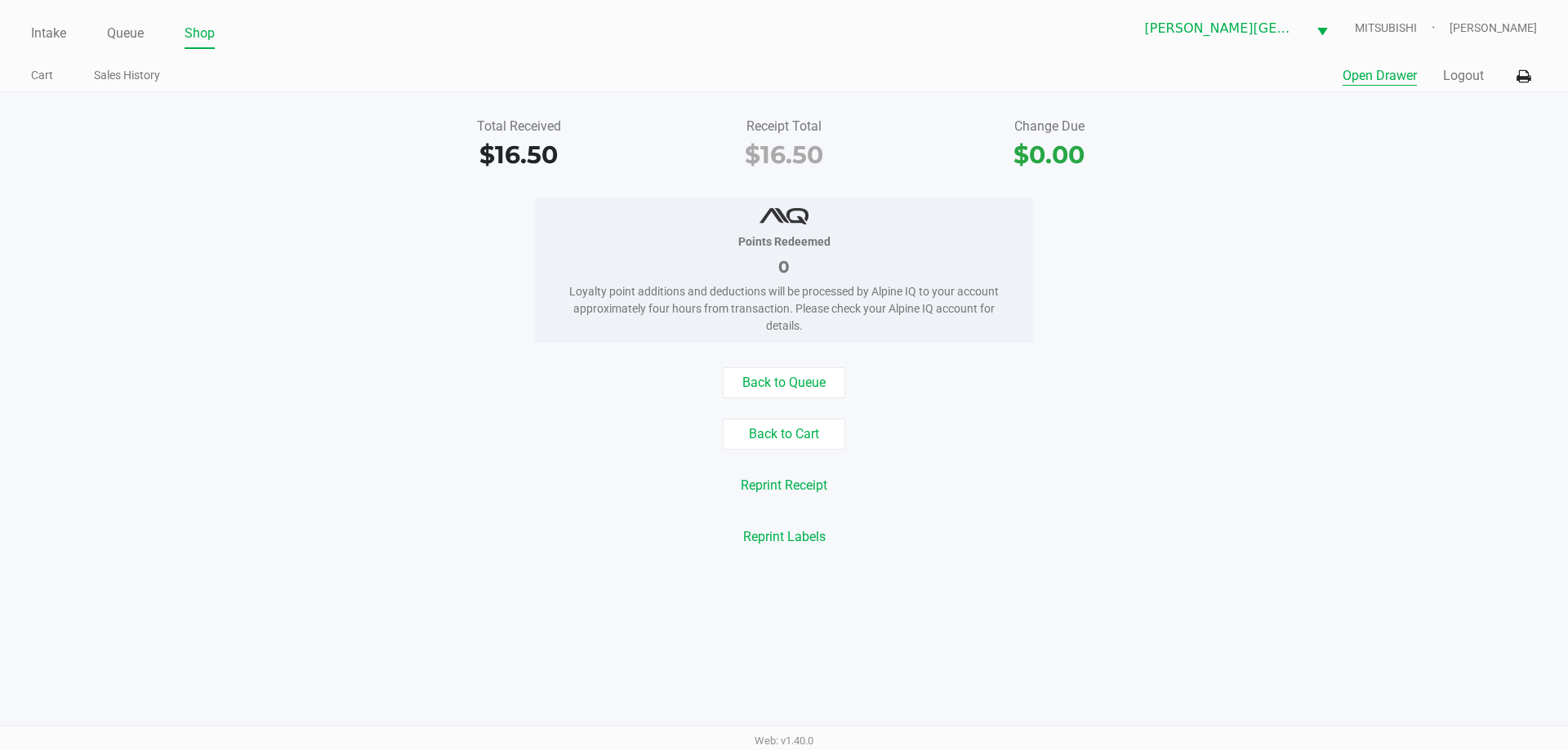
click at [1392, 78] on button "Open Drawer" at bounding box center [1380, 76] width 75 height 20
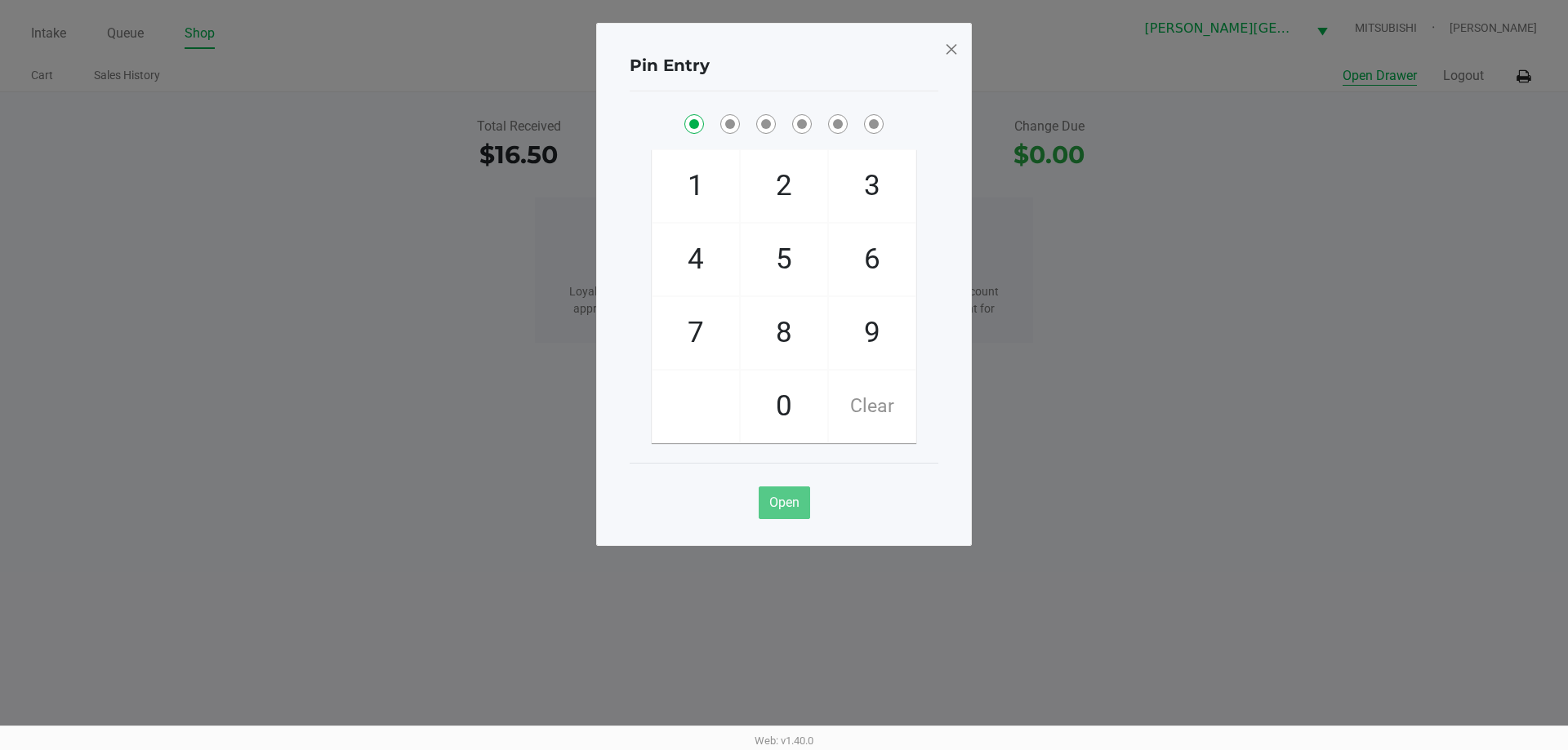
checkbox input "true"
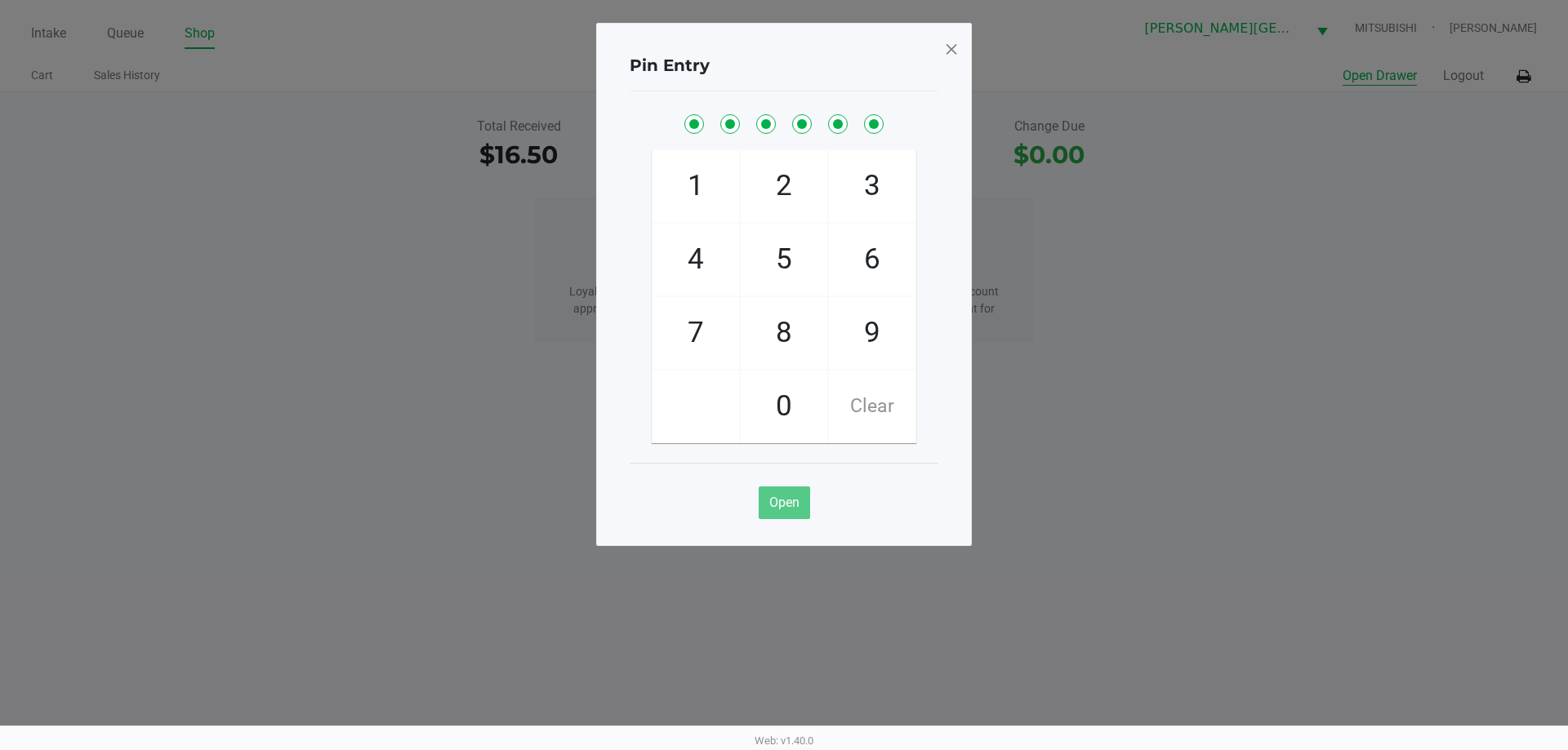
checkbox input "true"
click at [955, 43] on span at bounding box center [951, 49] width 15 height 26
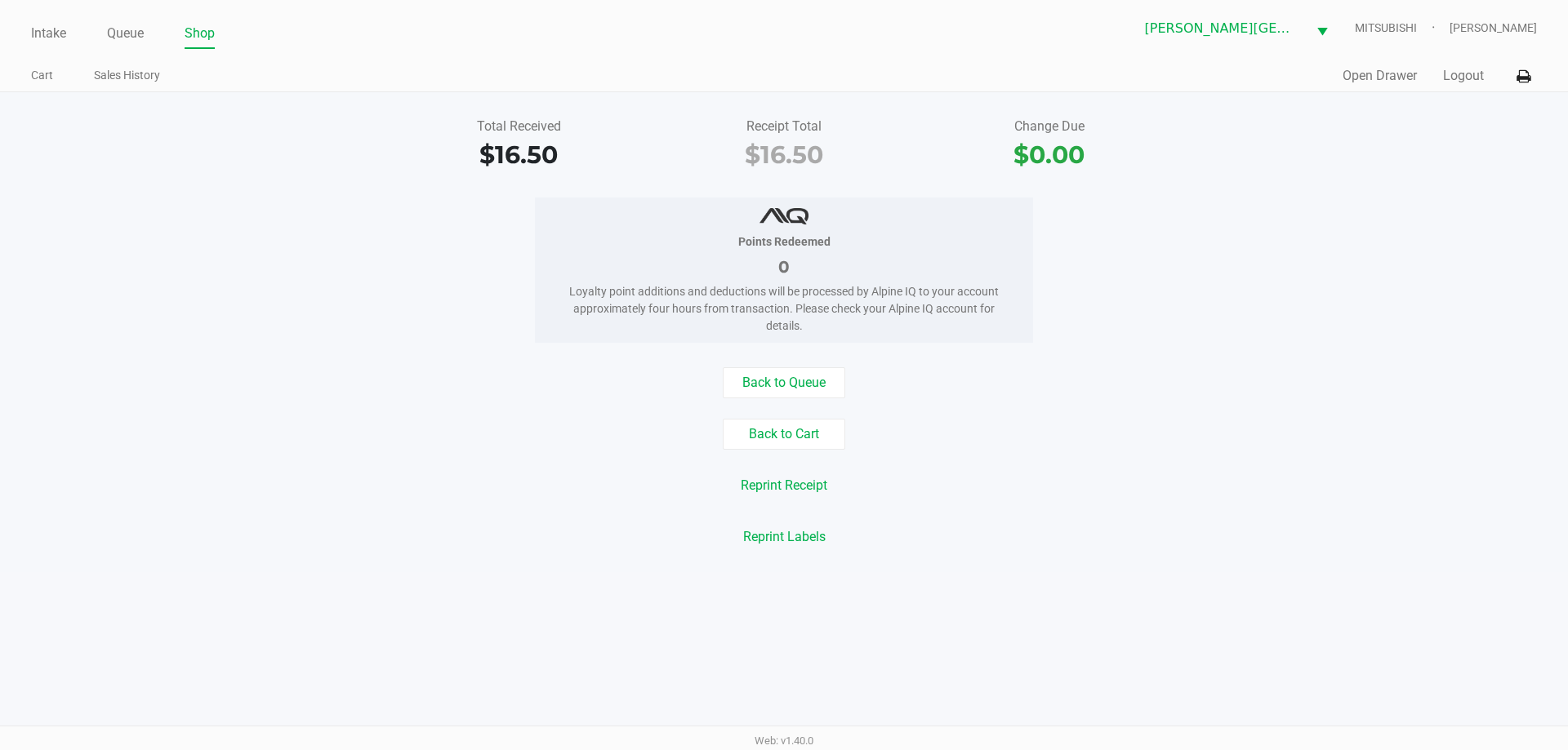
click at [1281, 396] on div "Back to Queue" at bounding box center [784, 383] width 1592 height 31
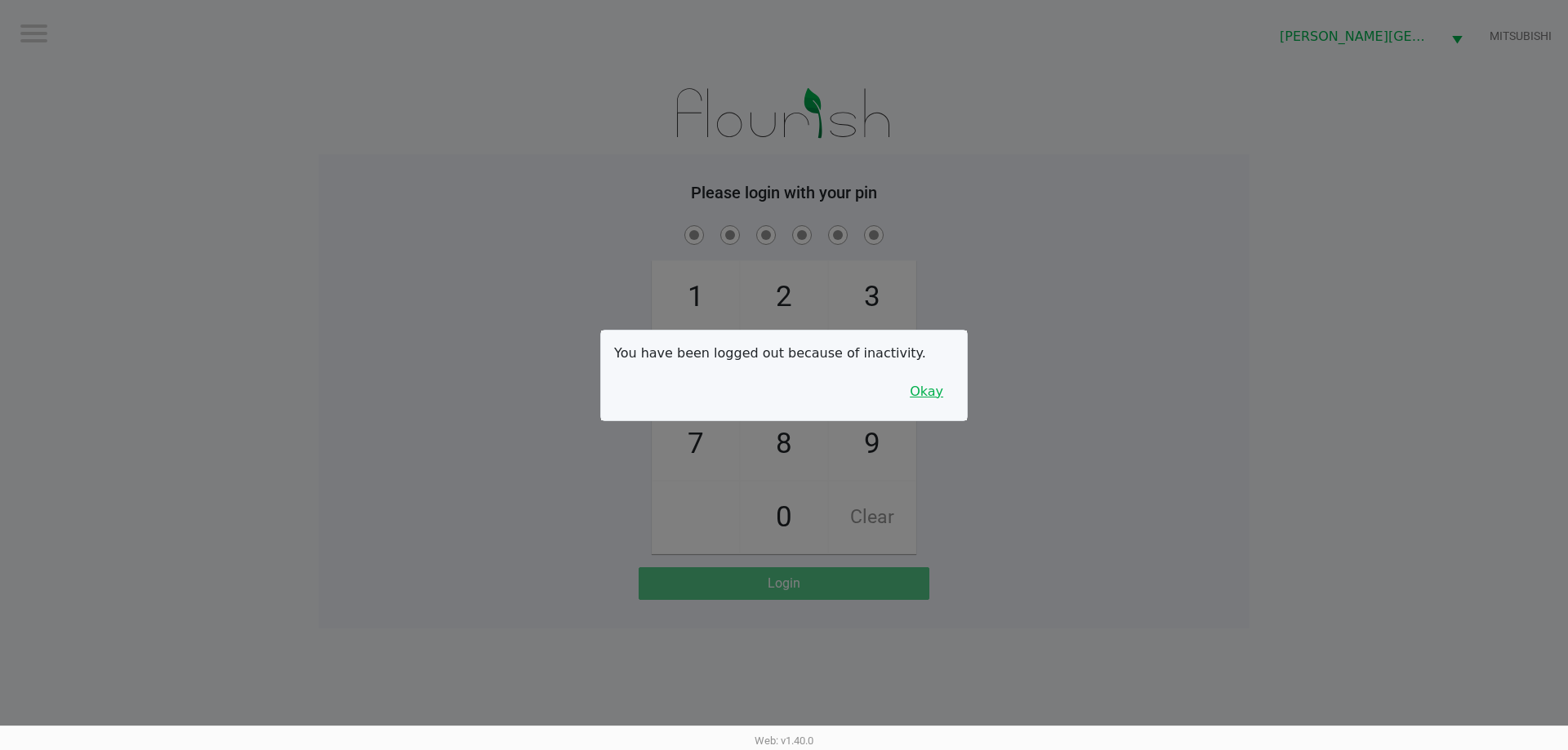
click at [934, 391] on button "Okay" at bounding box center [926, 392] width 55 height 31
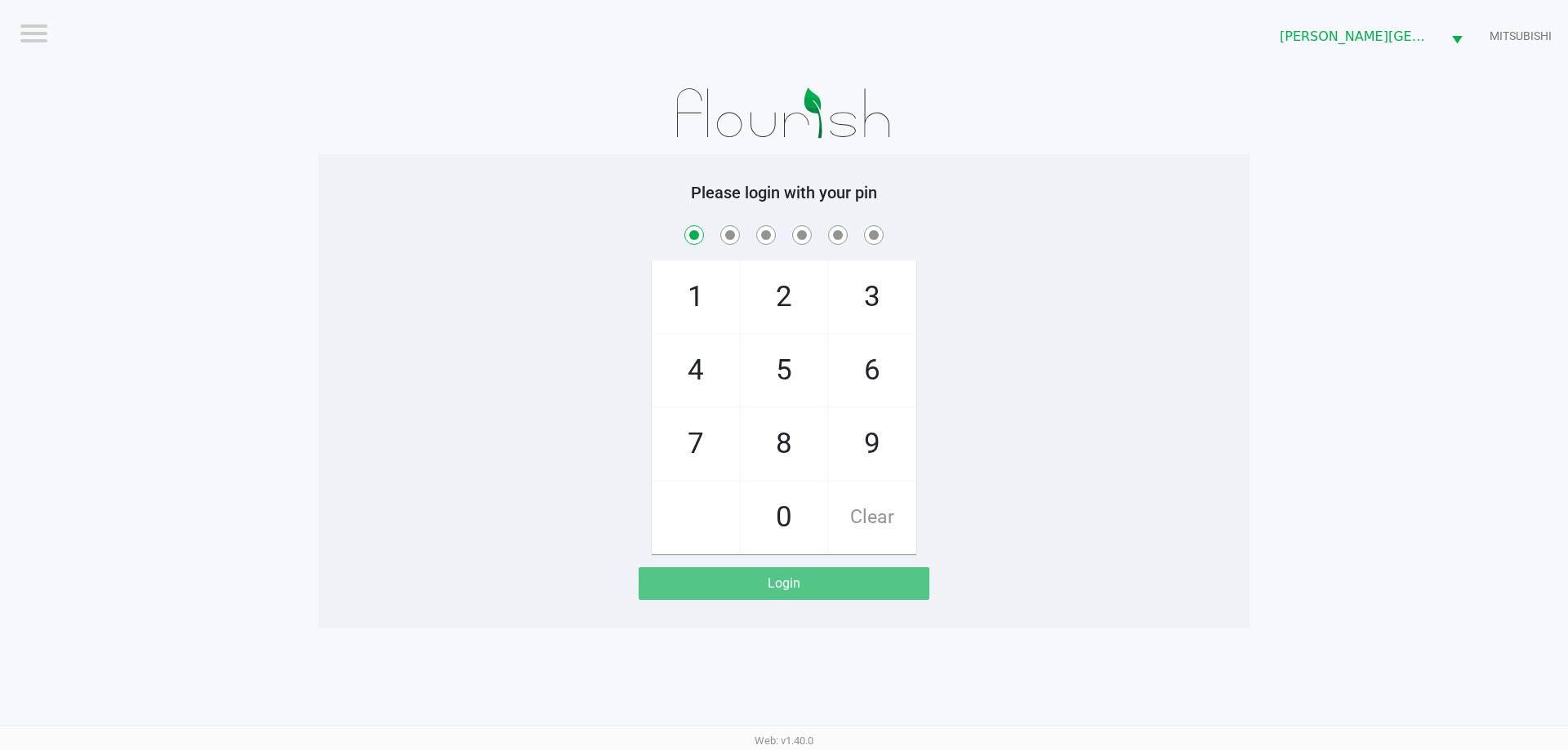
checkbox input "true"
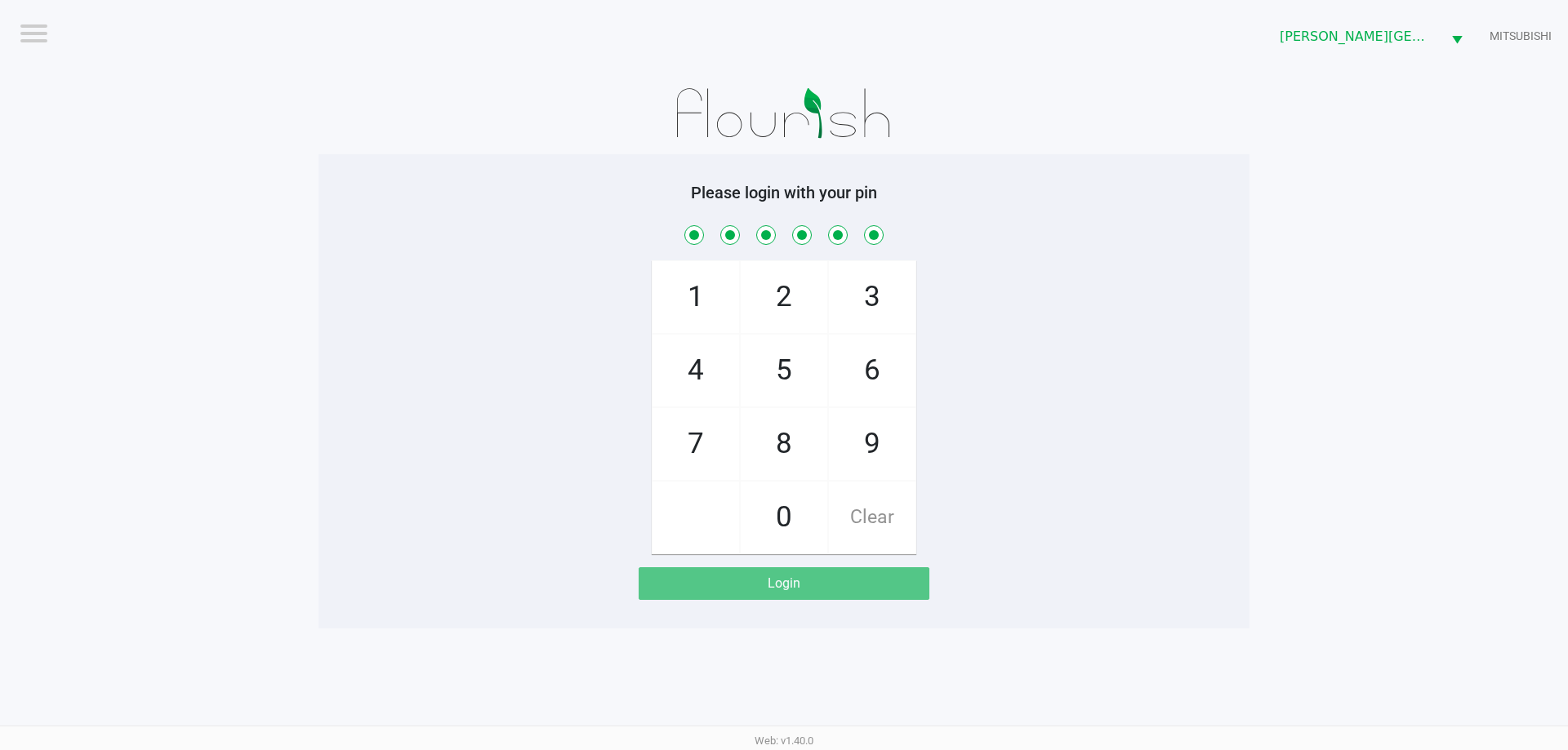
checkbox input "true"
